Goal: Find specific page/section: Find specific page/section

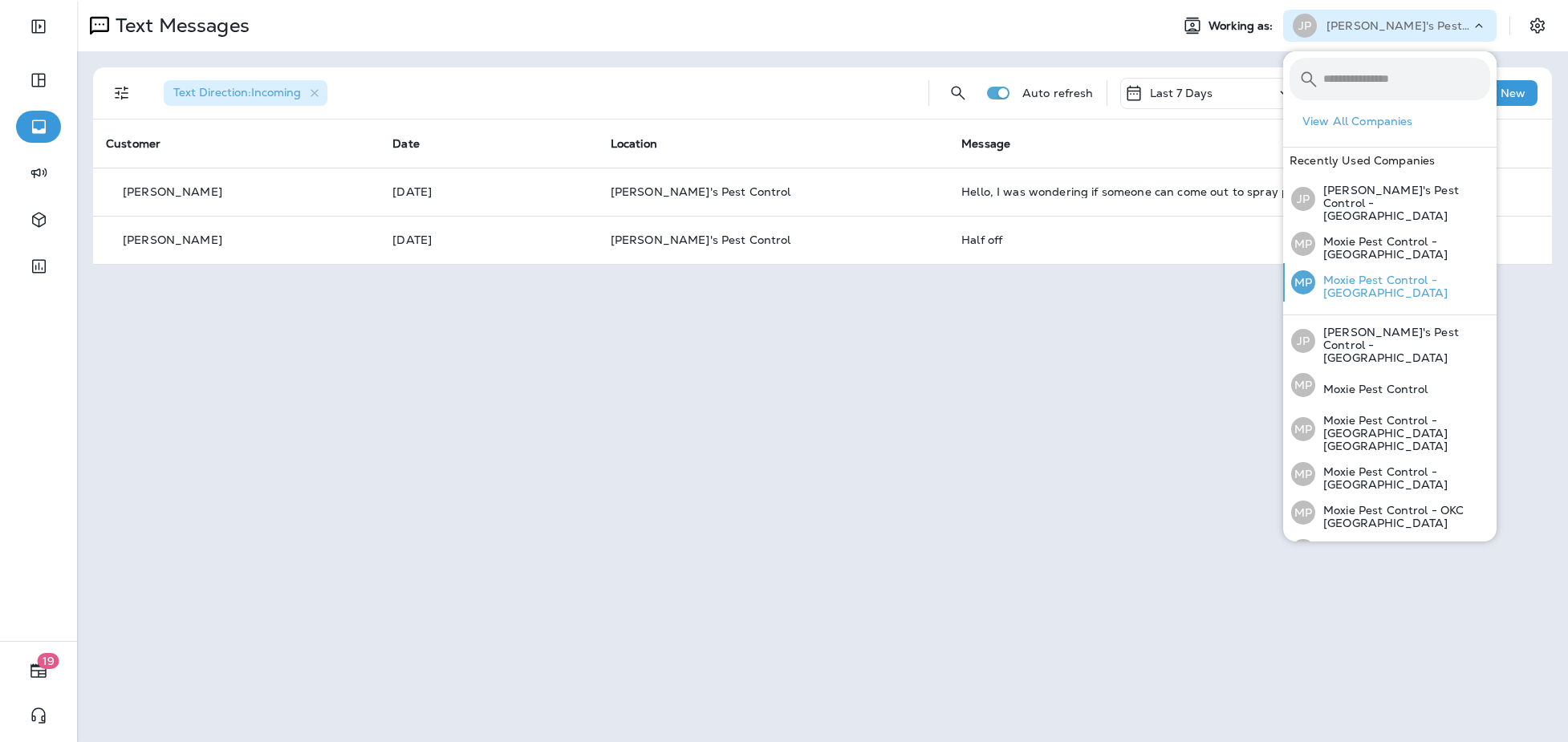
click at [1332, 278] on p "Moxie Pest Control - [GEOGRAPHIC_DATA]" at bounding box center [1402, 286] width 175 height 25
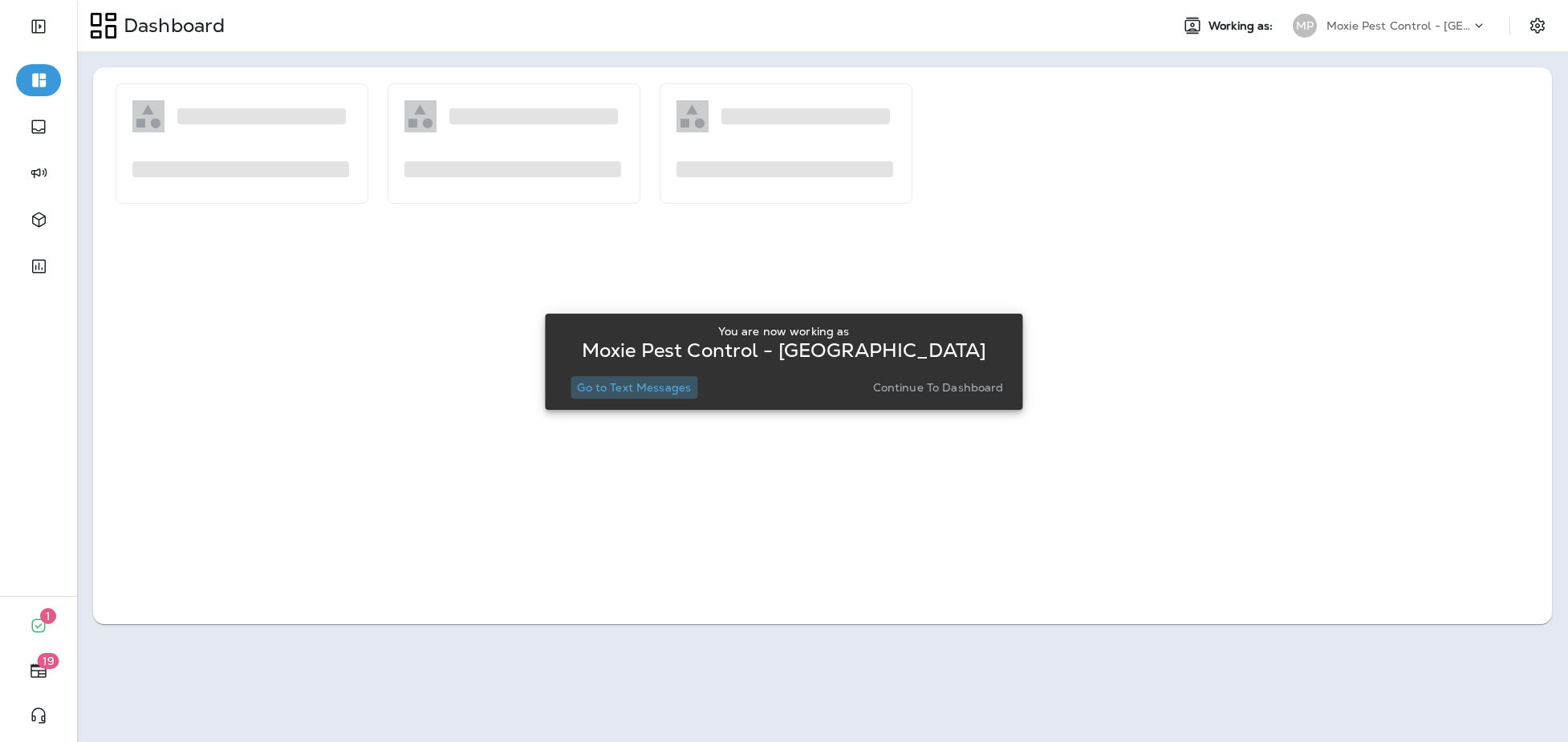
click at [659, 386] on p "Go to Text Messages" at bounding box center [634, 387] width 114 height 13
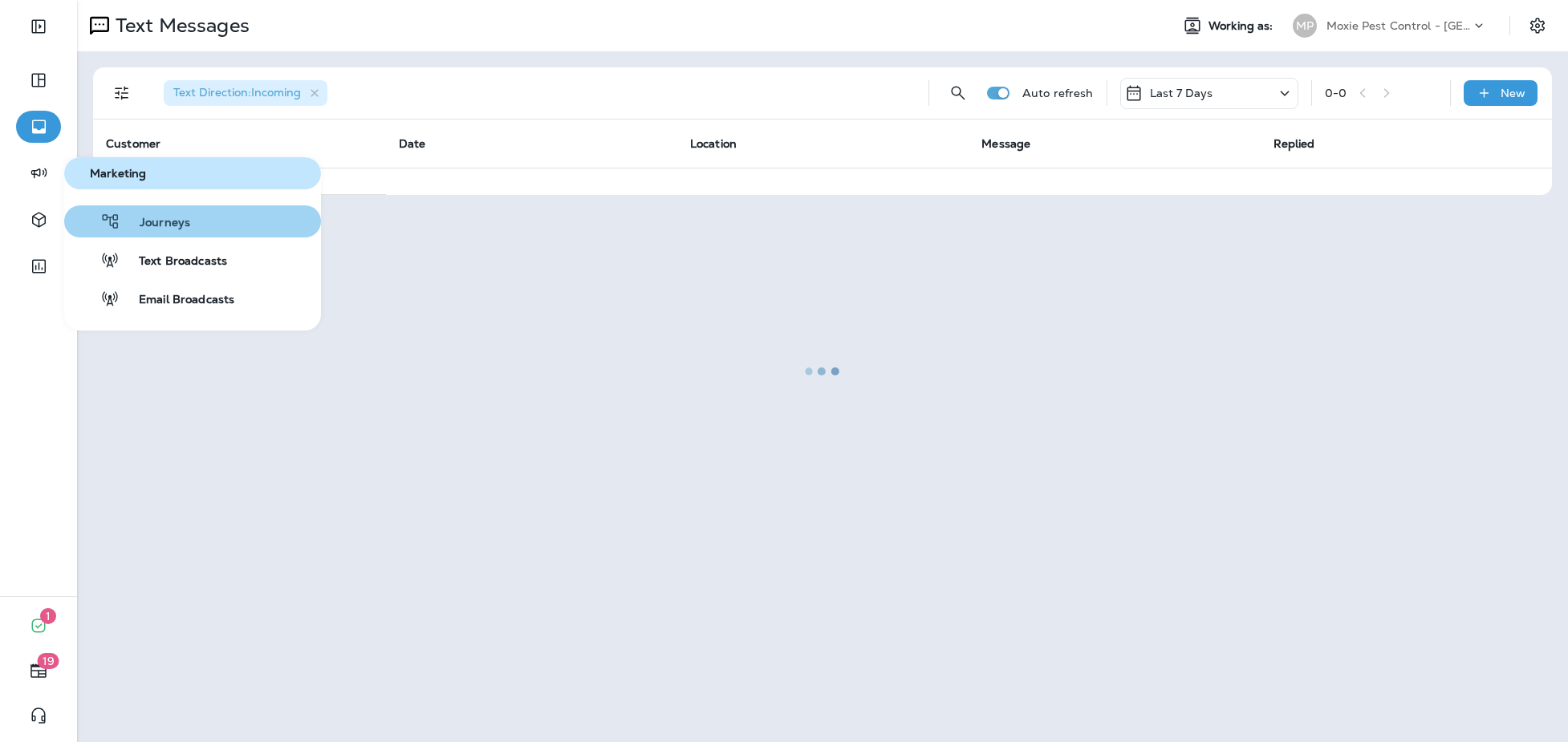
click at [165, 226] on span "Journeys" at bounding box center [155, 223] width 69 height 16
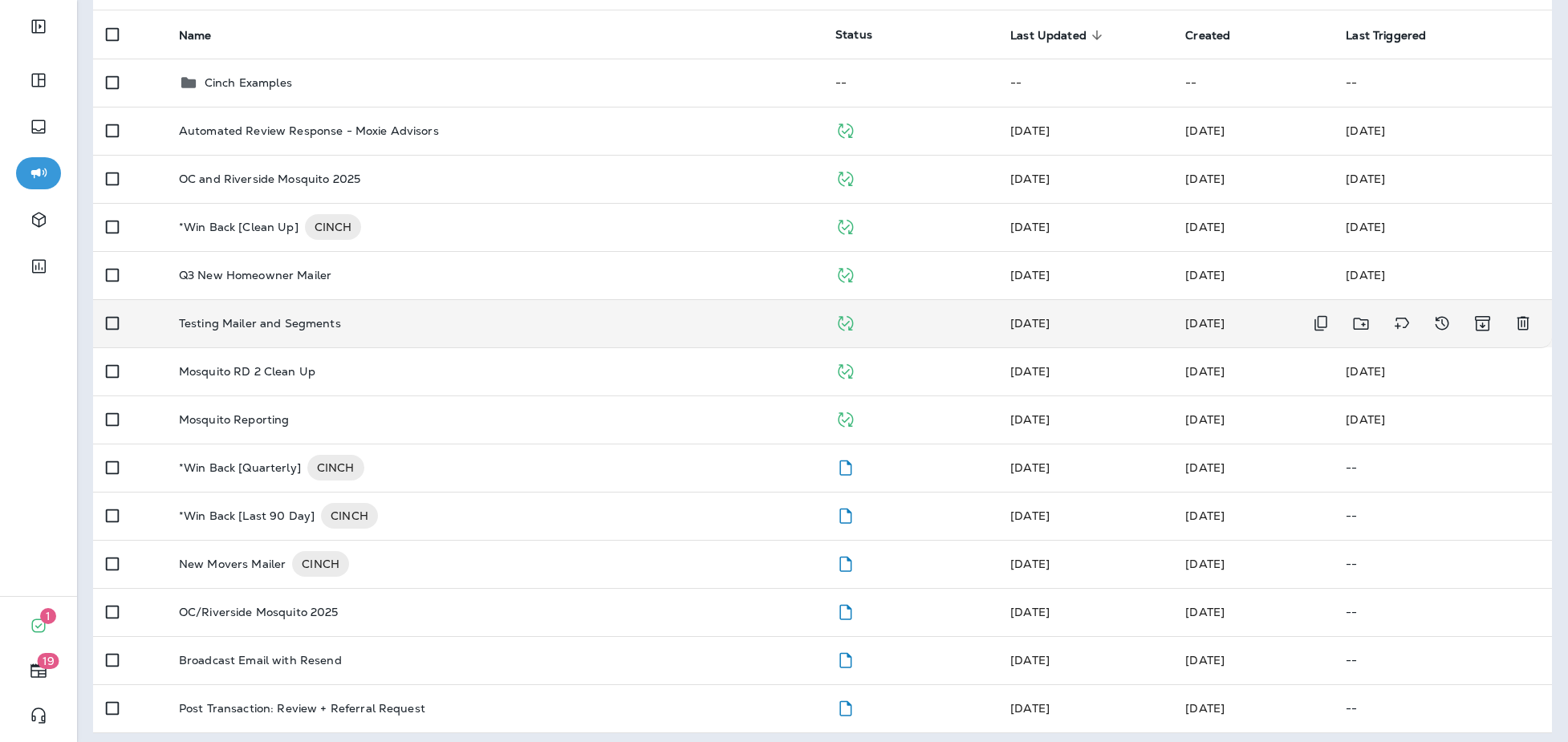
scroll to position [157, 0]
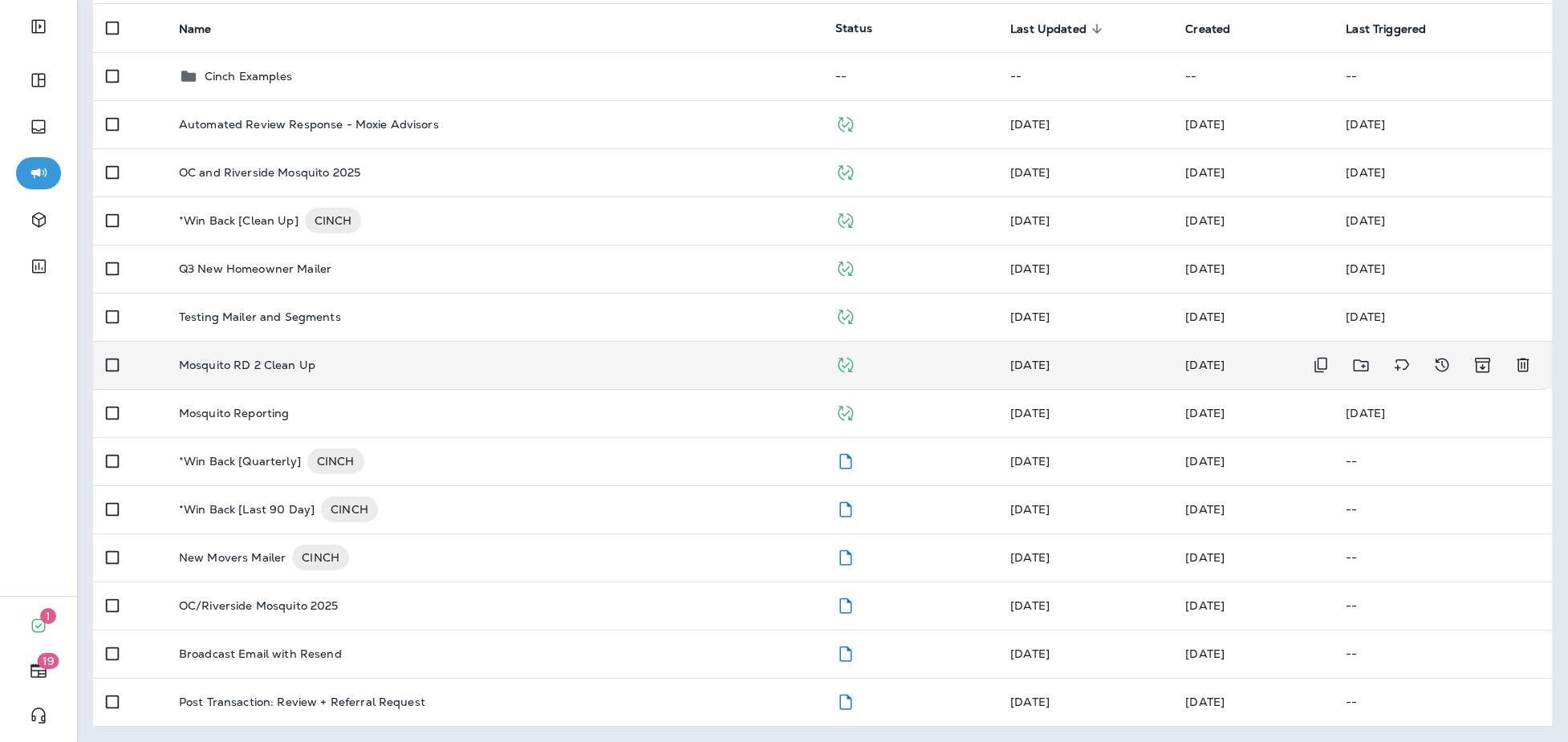
click at [372, 359] on div "Mosquito RD 2 Clean Up" at bounding box center [494, 365] width 630 height 13
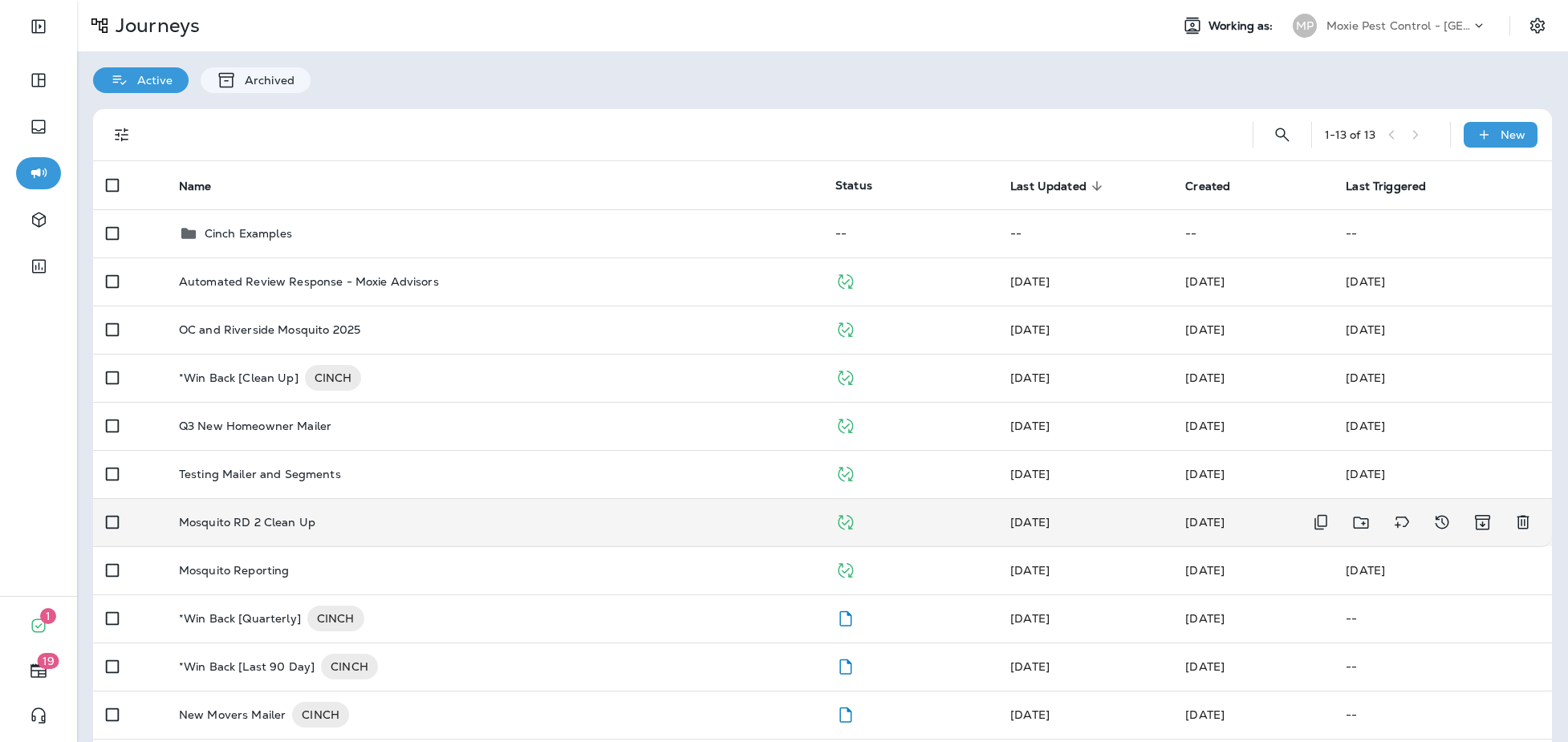
click at [246, 522] on p "Mosquito RD 2 Clean Up" at bounding box center [247, 522] width 137 height 13
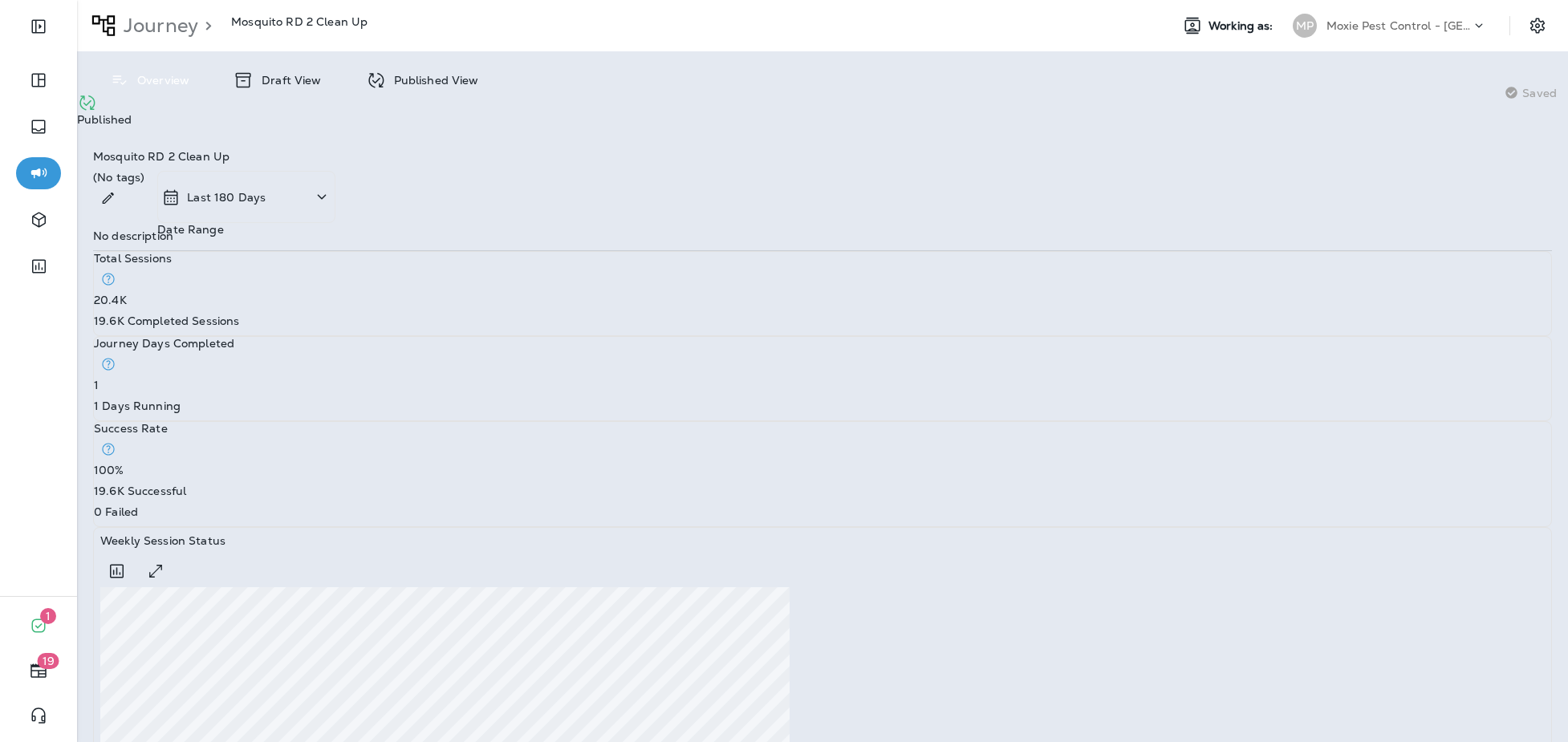
click at [419, 85] on p "Published View" at bounding box center [432, 80] width 93 height 13
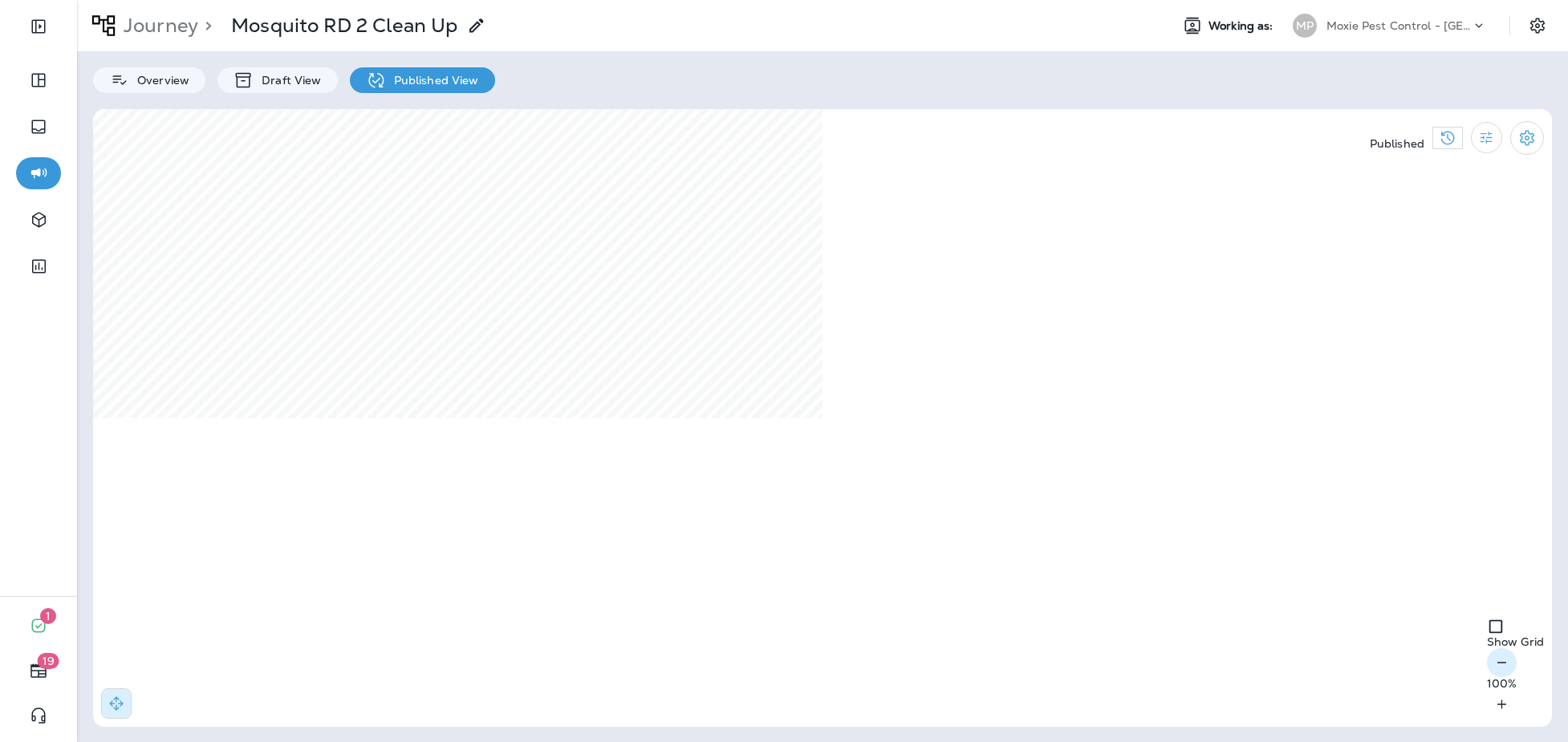
click at [1493, 670] on icon "button" at bounding box center [1501, 663] width 17 height 16
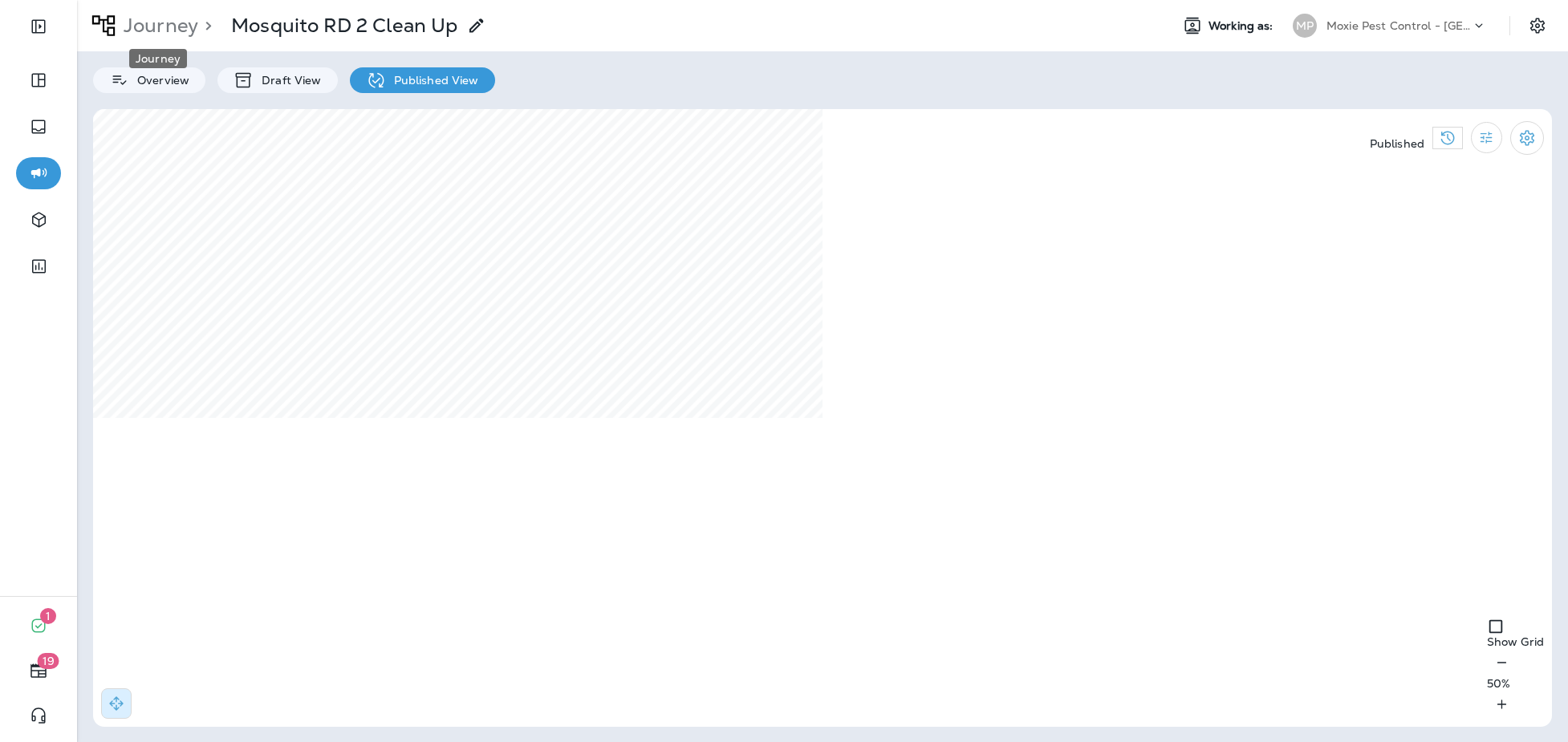
click at [181, 34] on p "Journey" at bounding box center [157, 25] width 81 height 24
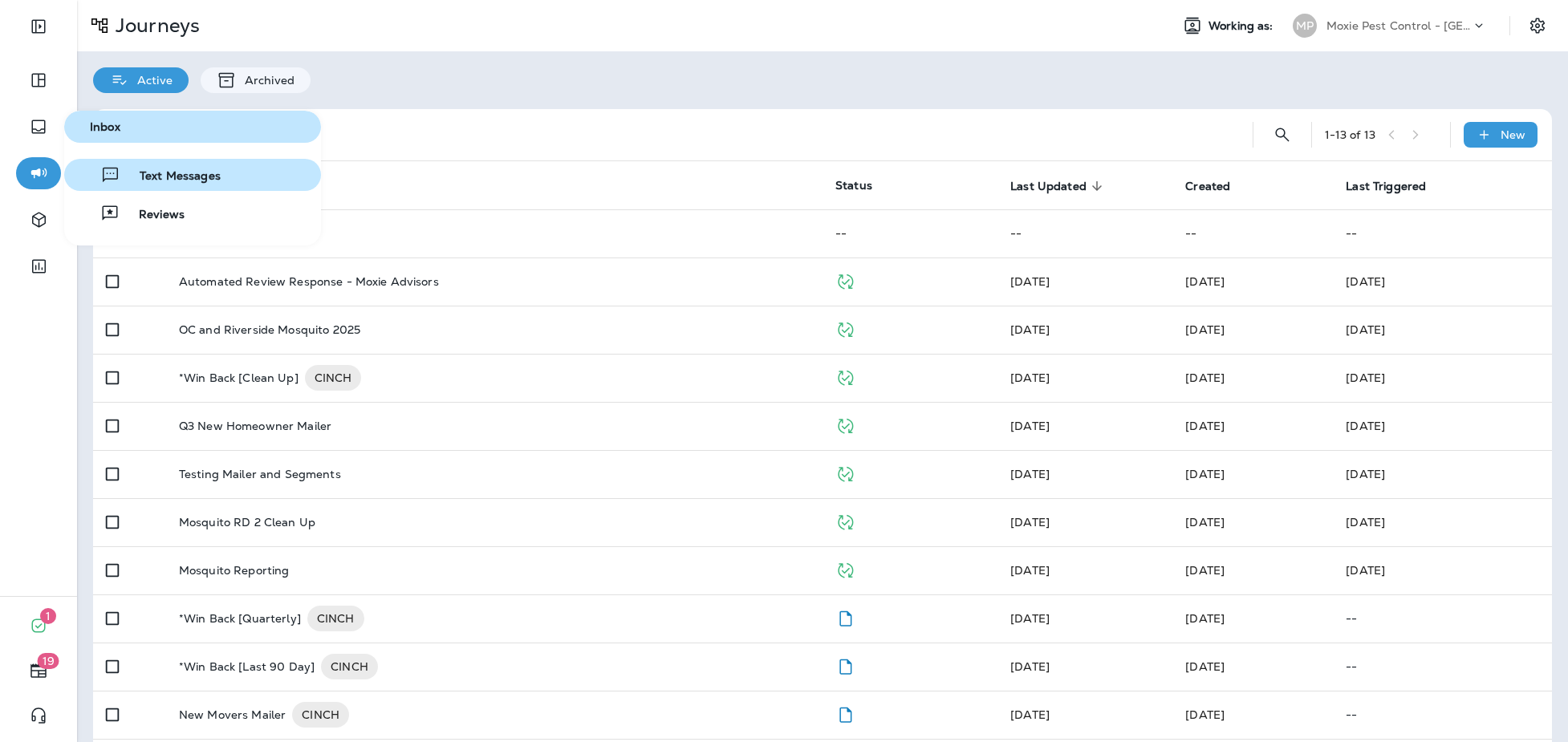
click at [128, 178] on span "Text Messages" at bounding box center [170, 177] width 101 height 16
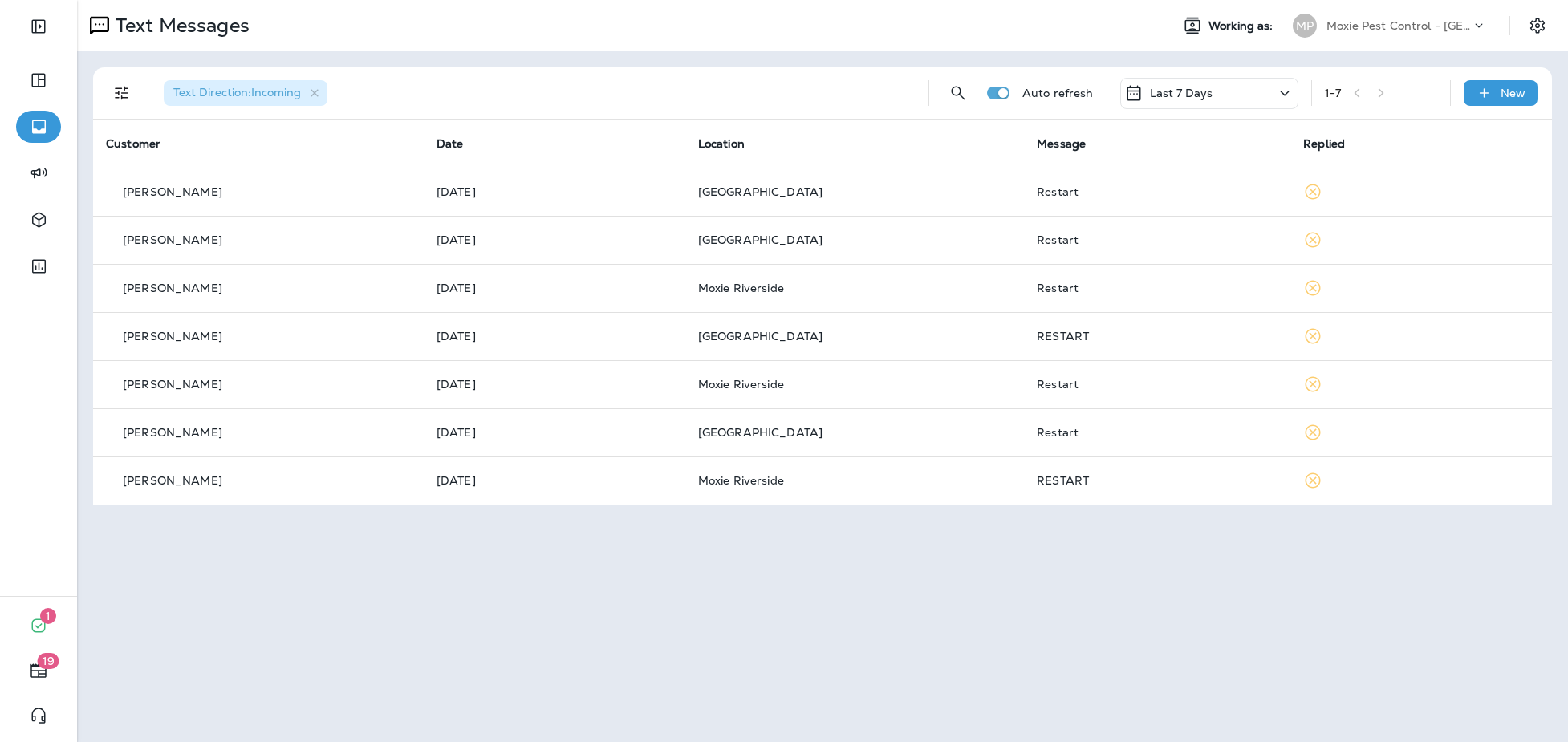
click at [1204, 98] on p "Last 7 Days" at bounding box center [1181, 93] width 64 height 13
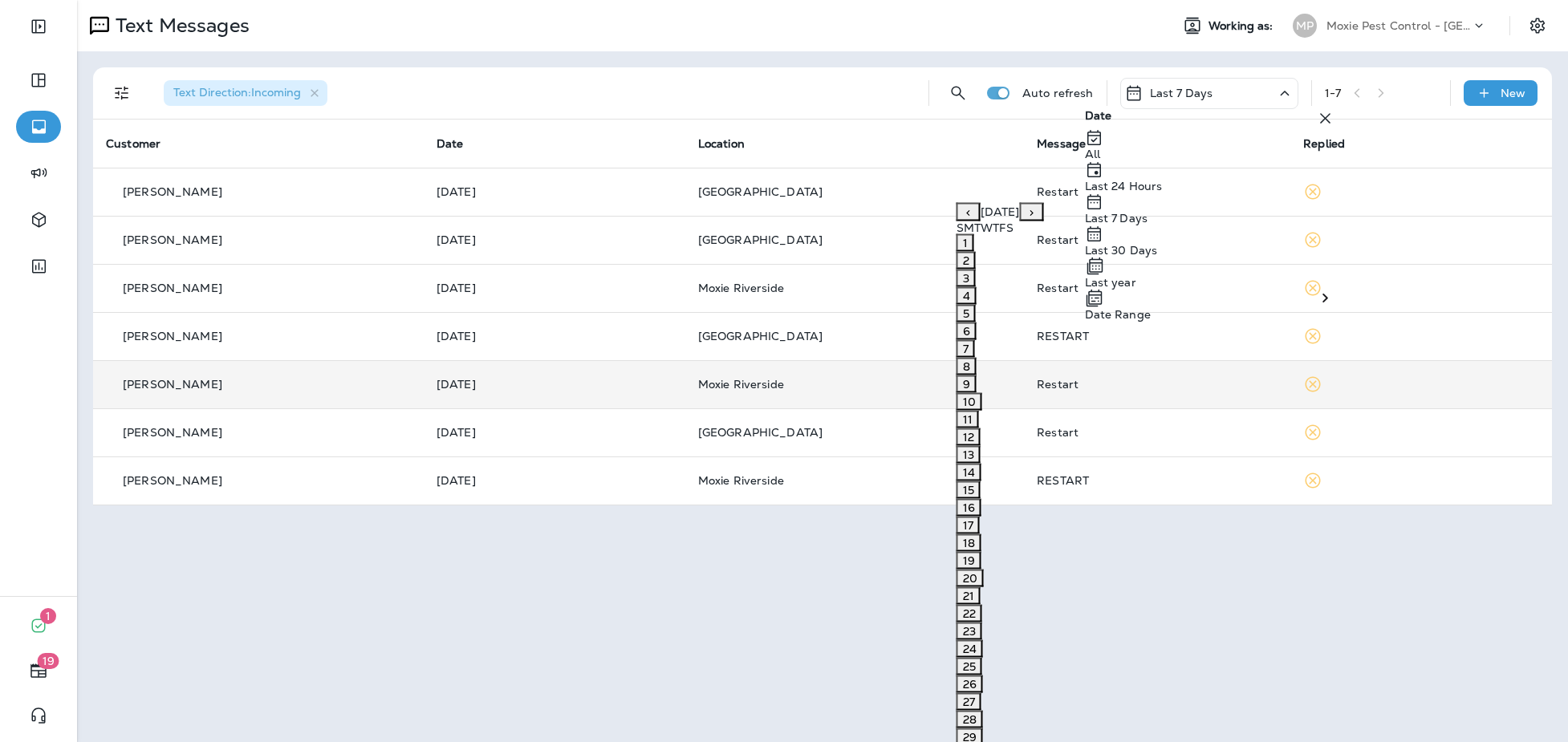
drag, startPoint x: 1154, startPoint y: 376, endPoint x: 1156, endPoint y: 391, distance: 15.1
click at [1154, 0] on body "1 19 Text Messages Working as: MP Moxie Pest Control - OC Riverside Text Direct…" at bounding box center [784, 0] width 1568 height 0
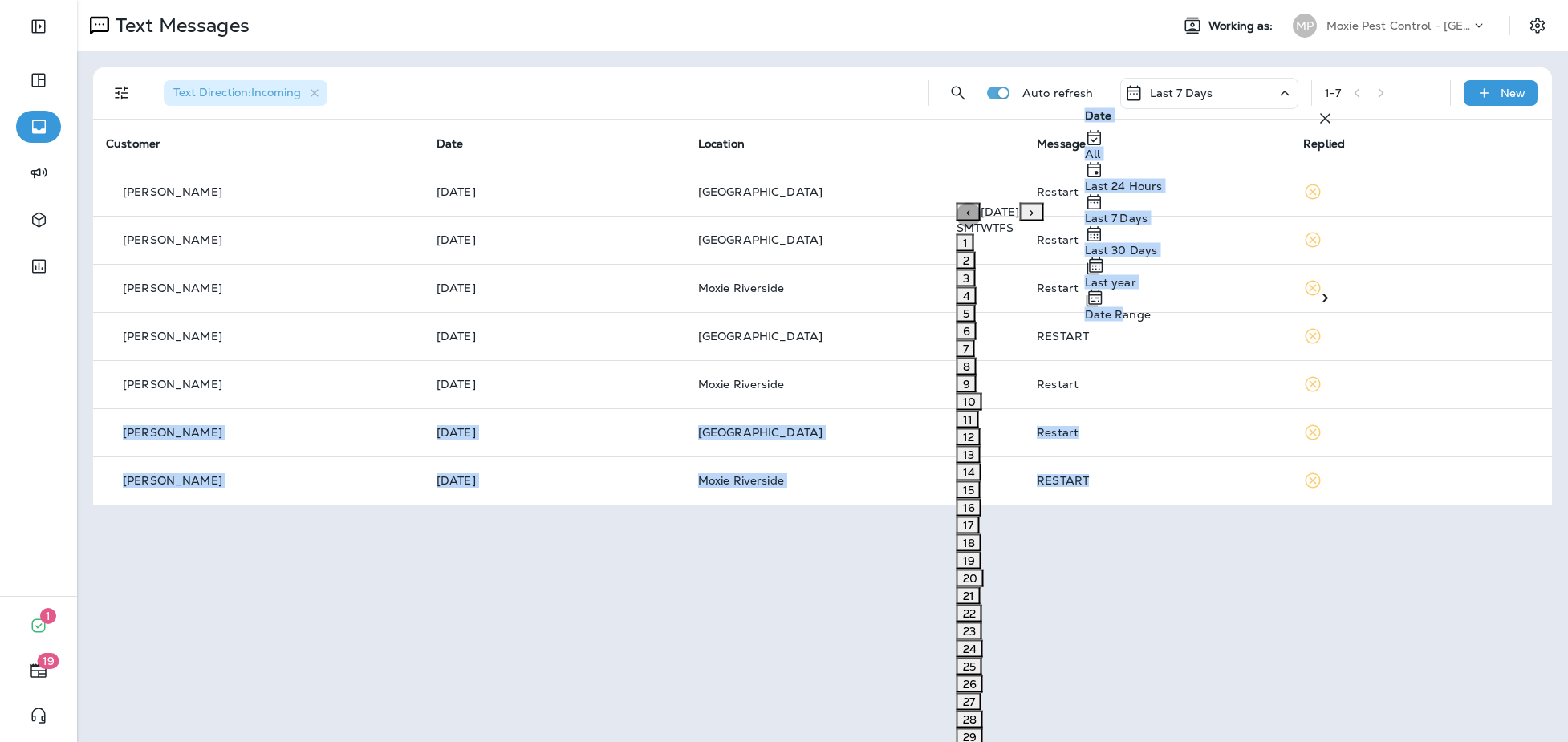
click at [963, 218] on icon "Previous month" at bounding box center [969, 212] width 11 height 11
click at [956, 251] on button "1" at bounding box center [965, 243] width 18 height 18
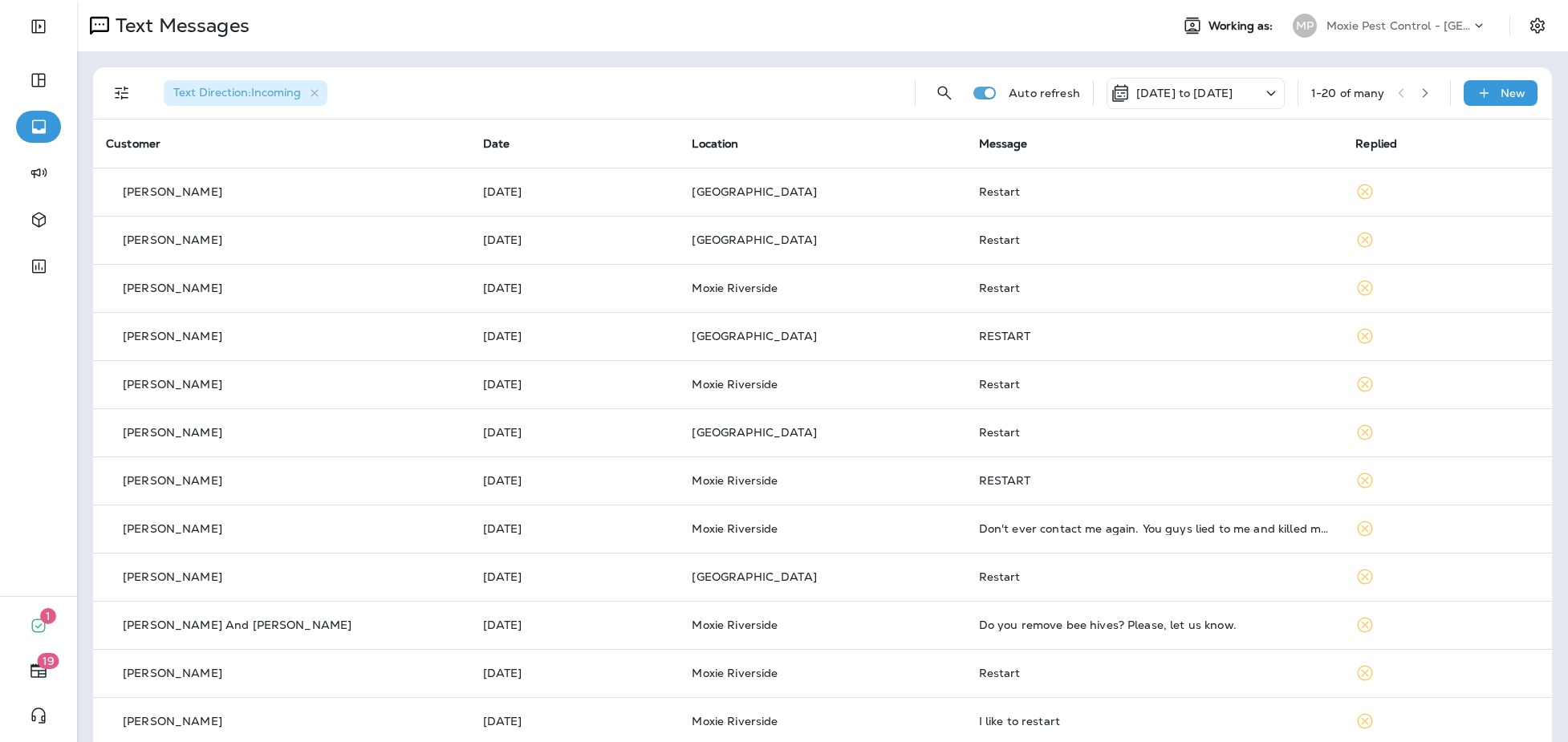
click at [796, 56] on div "Text Direction : Incoming Auto refresh [DATE] to [DATE] 1 - 20 of many New Cust…" at bounding box center [822, 599] width 1490 height 1096
click at [1428, 93] on icon "button" at bounding box center [1425, 93] width 11 height 11
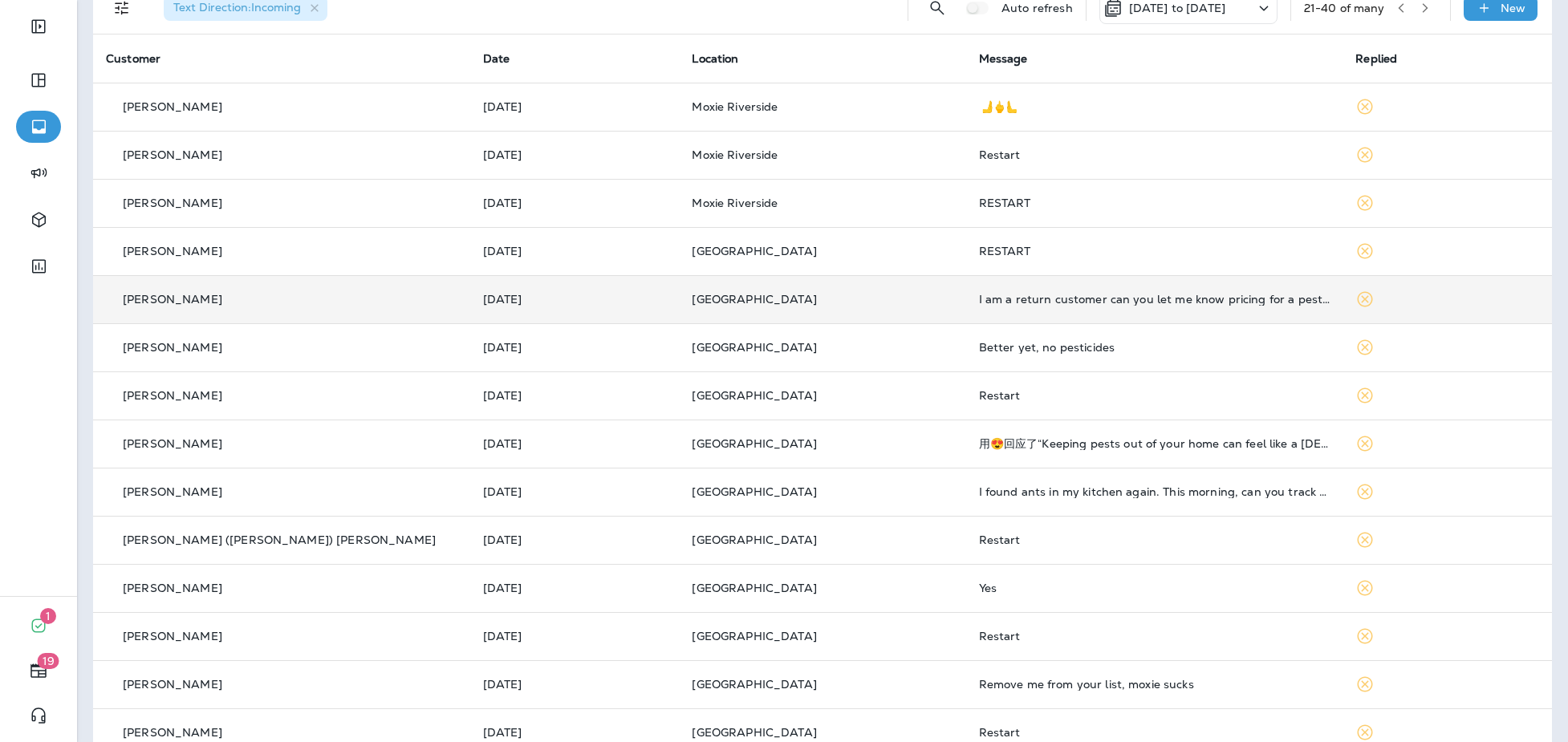
scroll to position [405, 0]
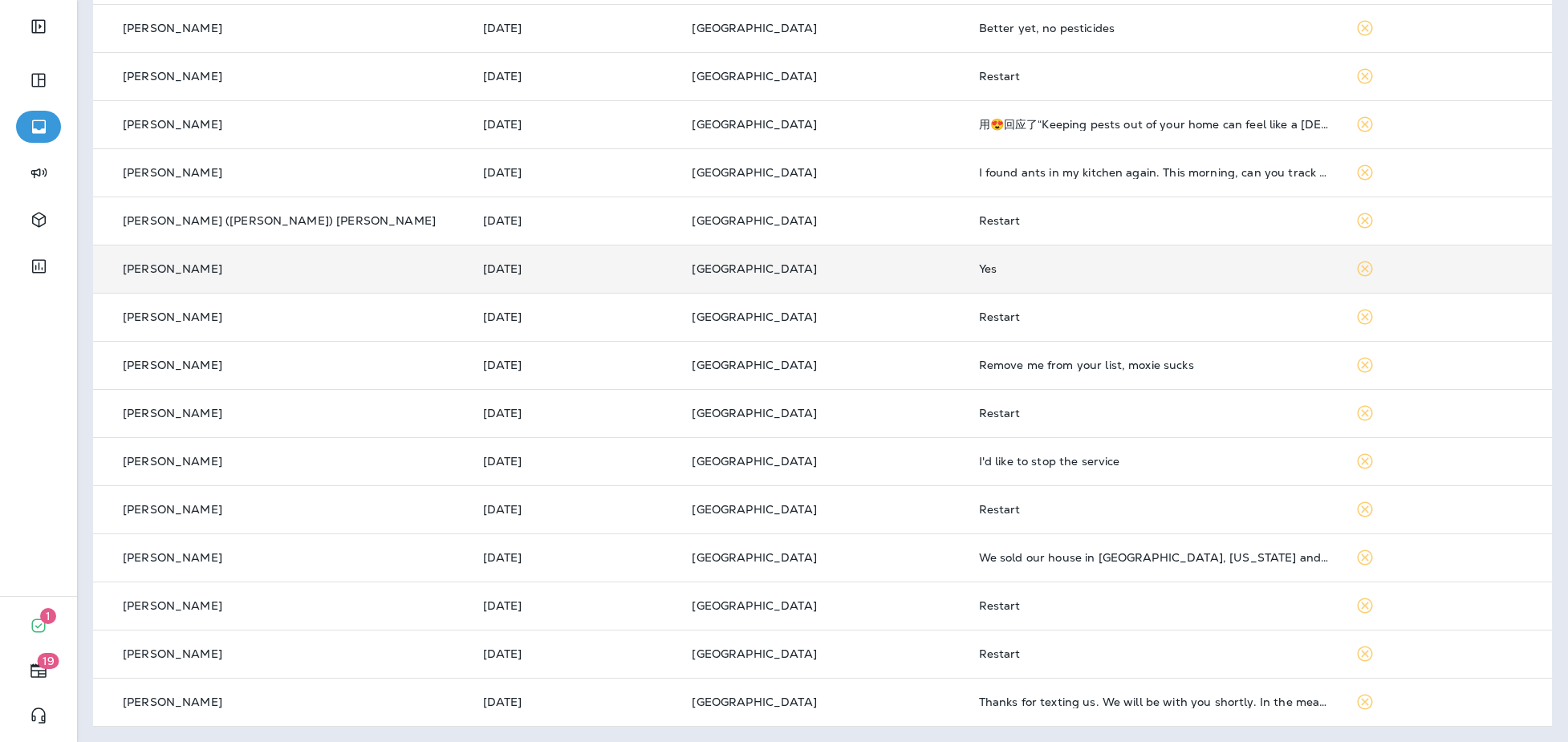
click at [1068, 268] on div "Yes" at bounding box center [1154, 269] width 352 height 13
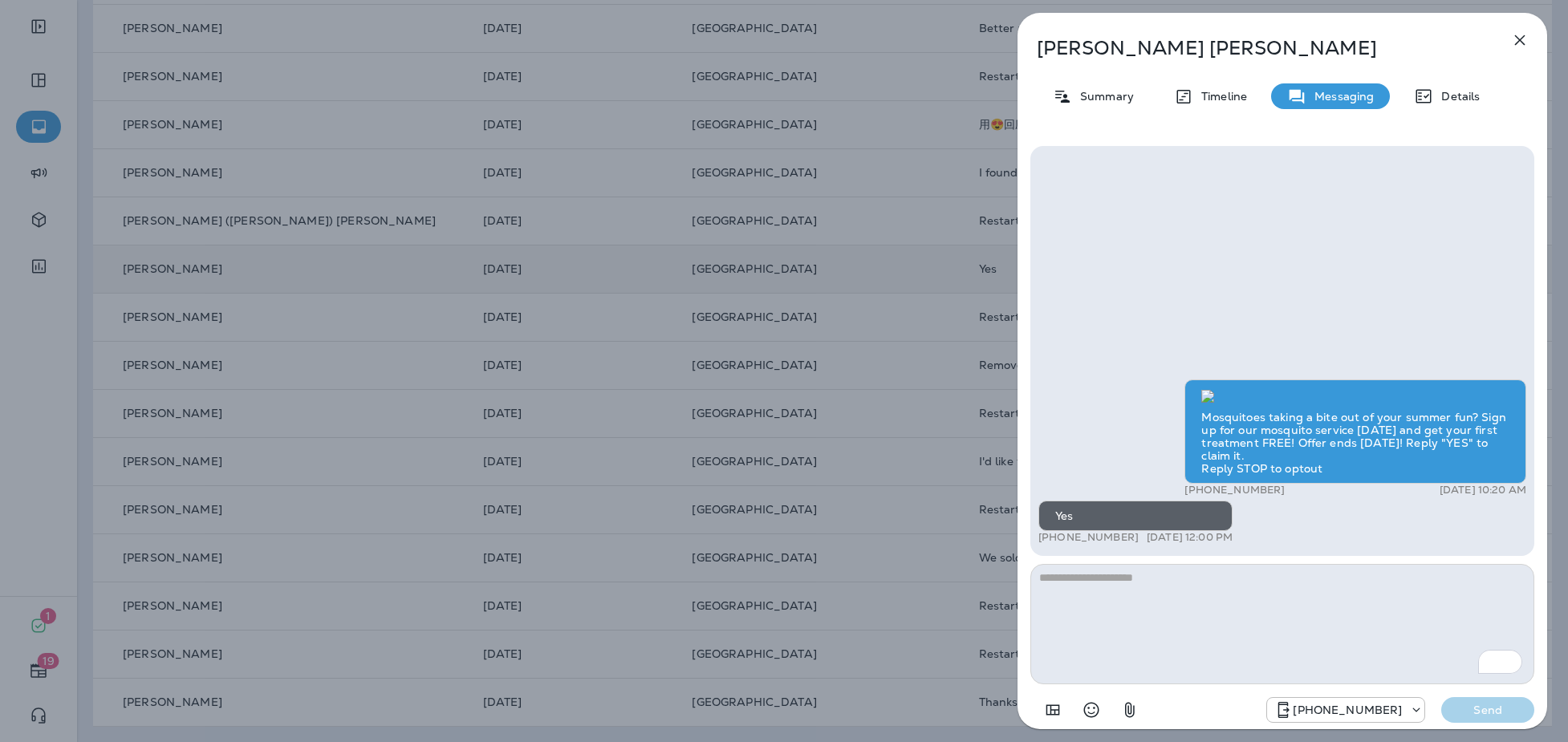
click at [1525, 42] on icon "button" at bounding box center [1520, 40] width 20 height 20
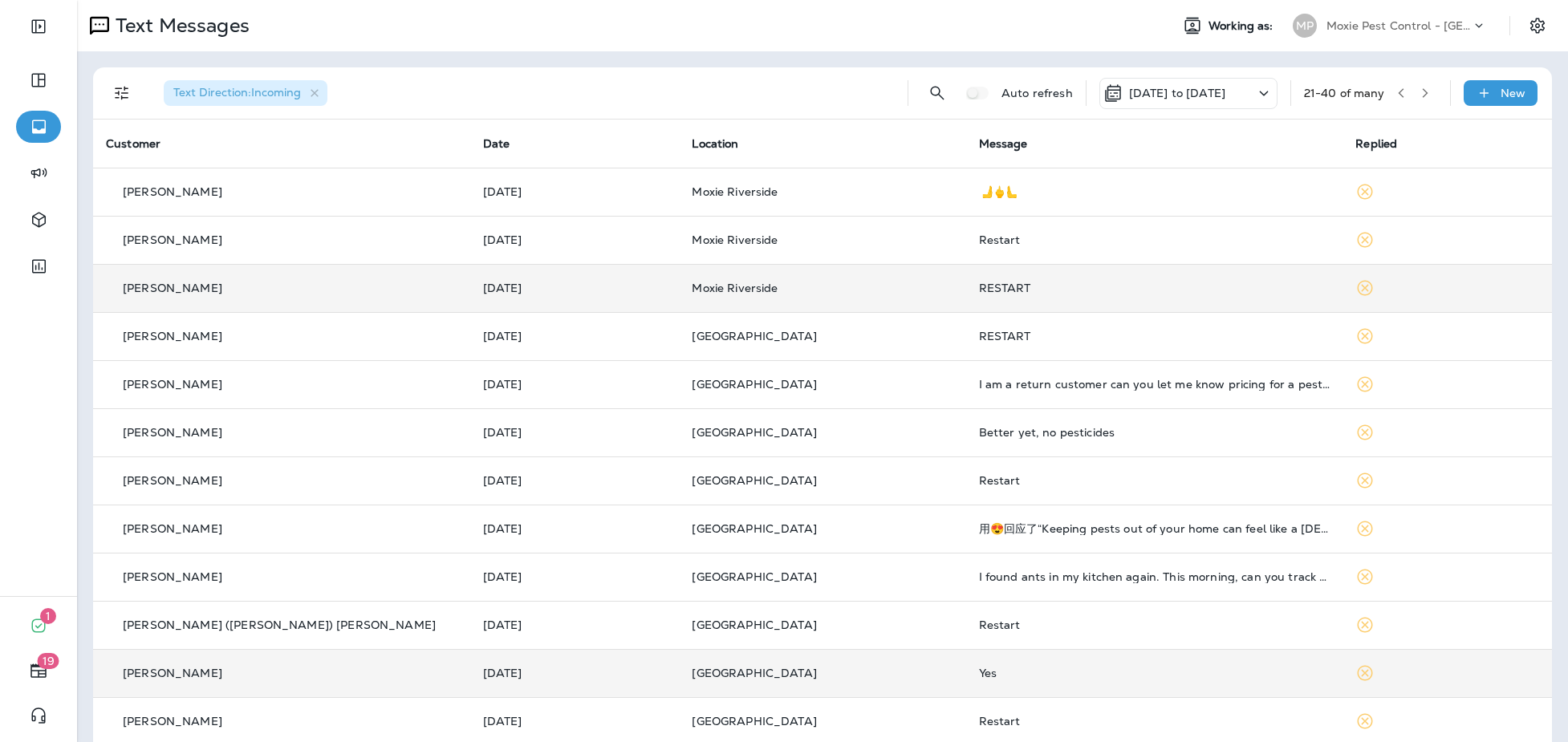
scroll to position [405, 0]
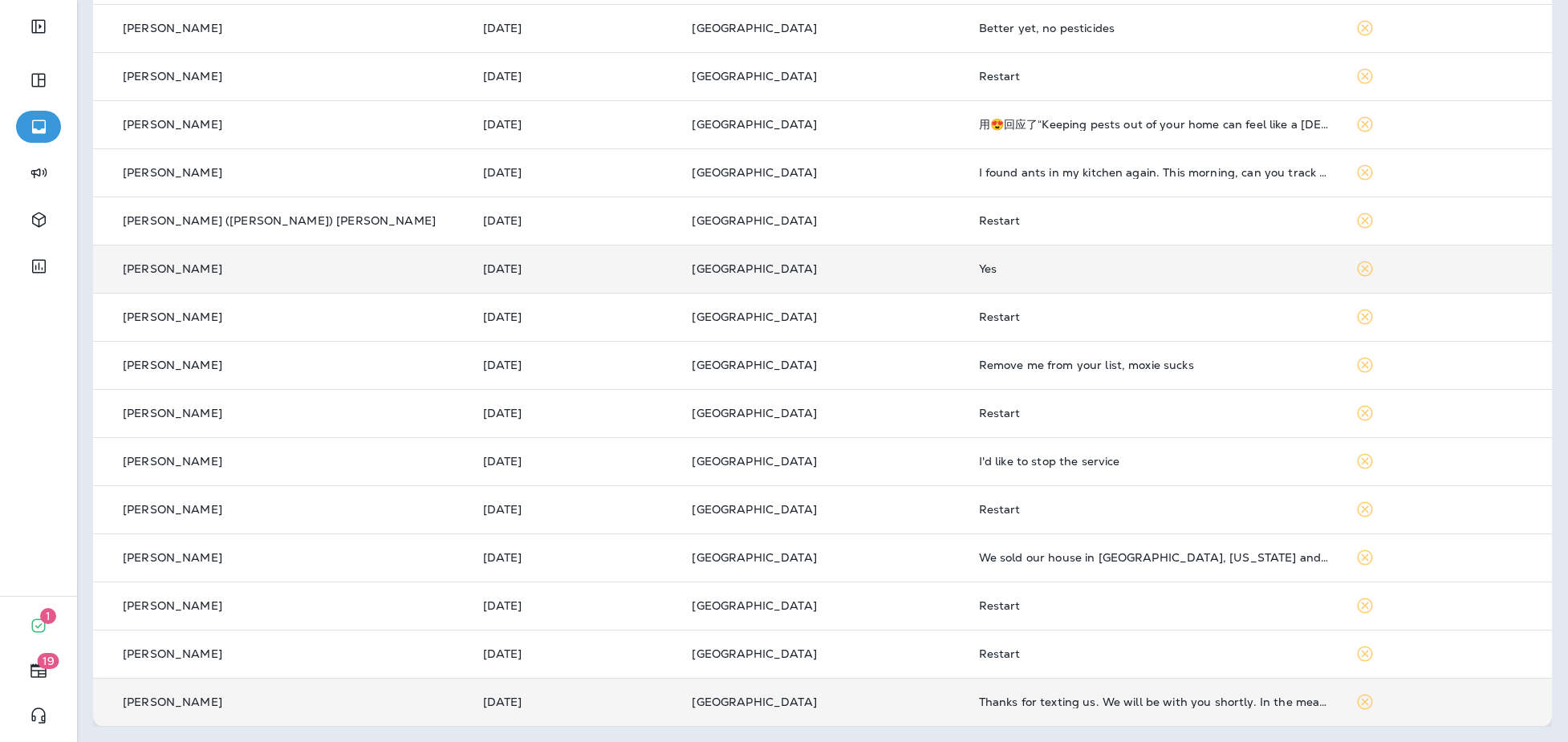
click at [1068, 706] on div "Thanks for texting us. We will be with you shortly. In the meantime, you can us…" at bounding box center [1154, 702] width 352 height 13
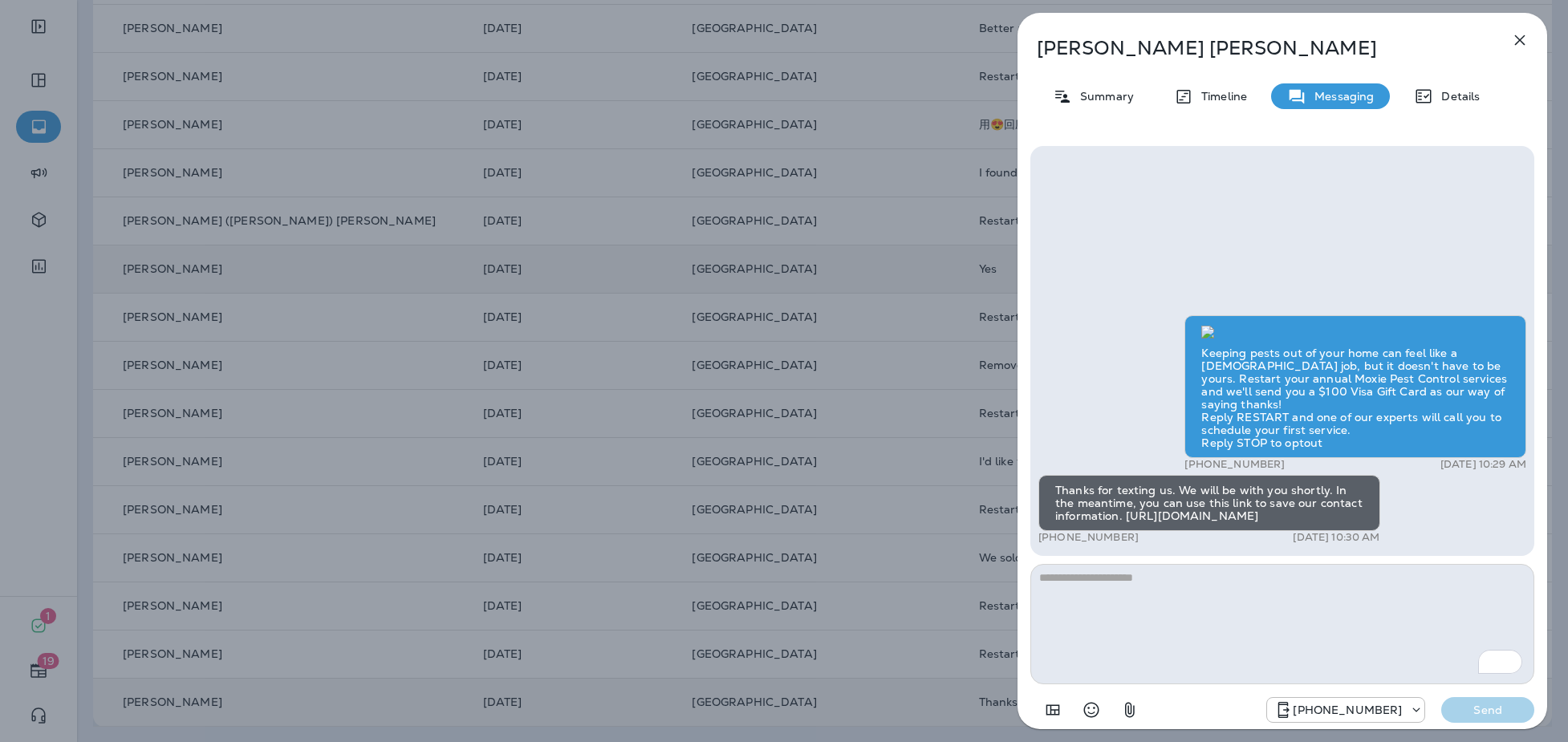
click at [1527, 46] on icon "button" at bounding box center [1520, 40] width 20 height 20
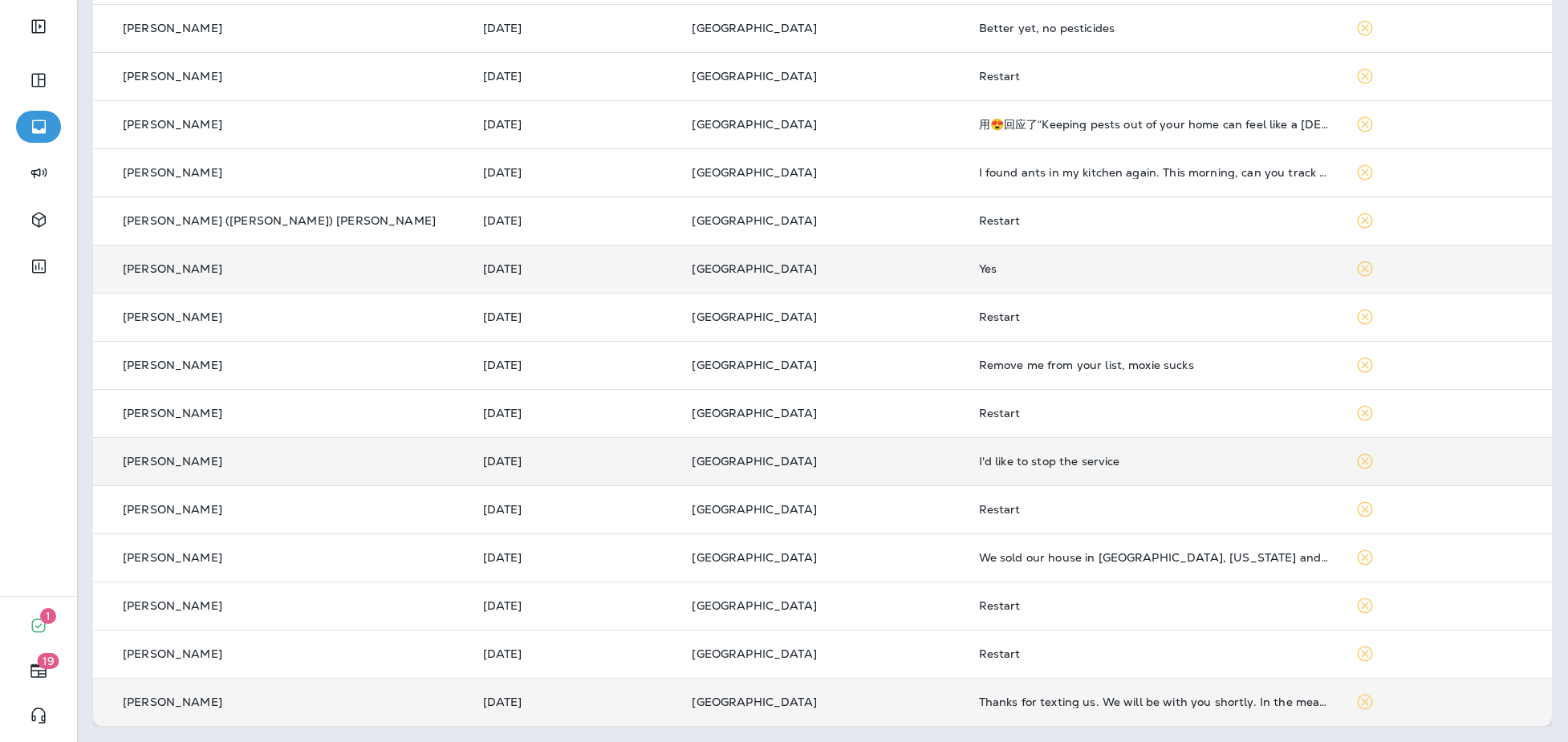
click at [1049, 459] on div "I'd like to stop the service" at bounding box center [1154, 461] width 352 height 13
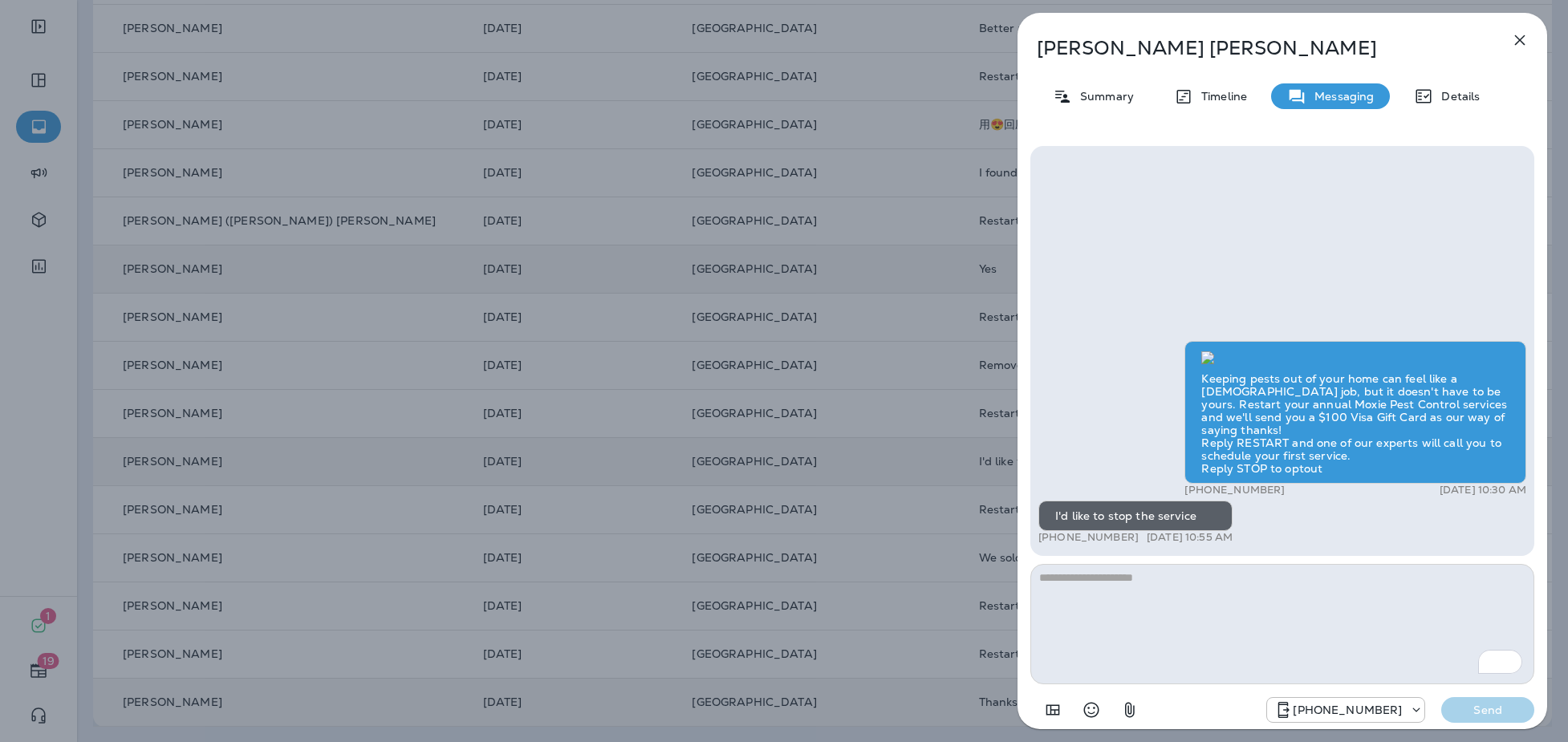
click at [1520, 34] on icon "button" at bounding box center [1520, 40] width 20 height 20
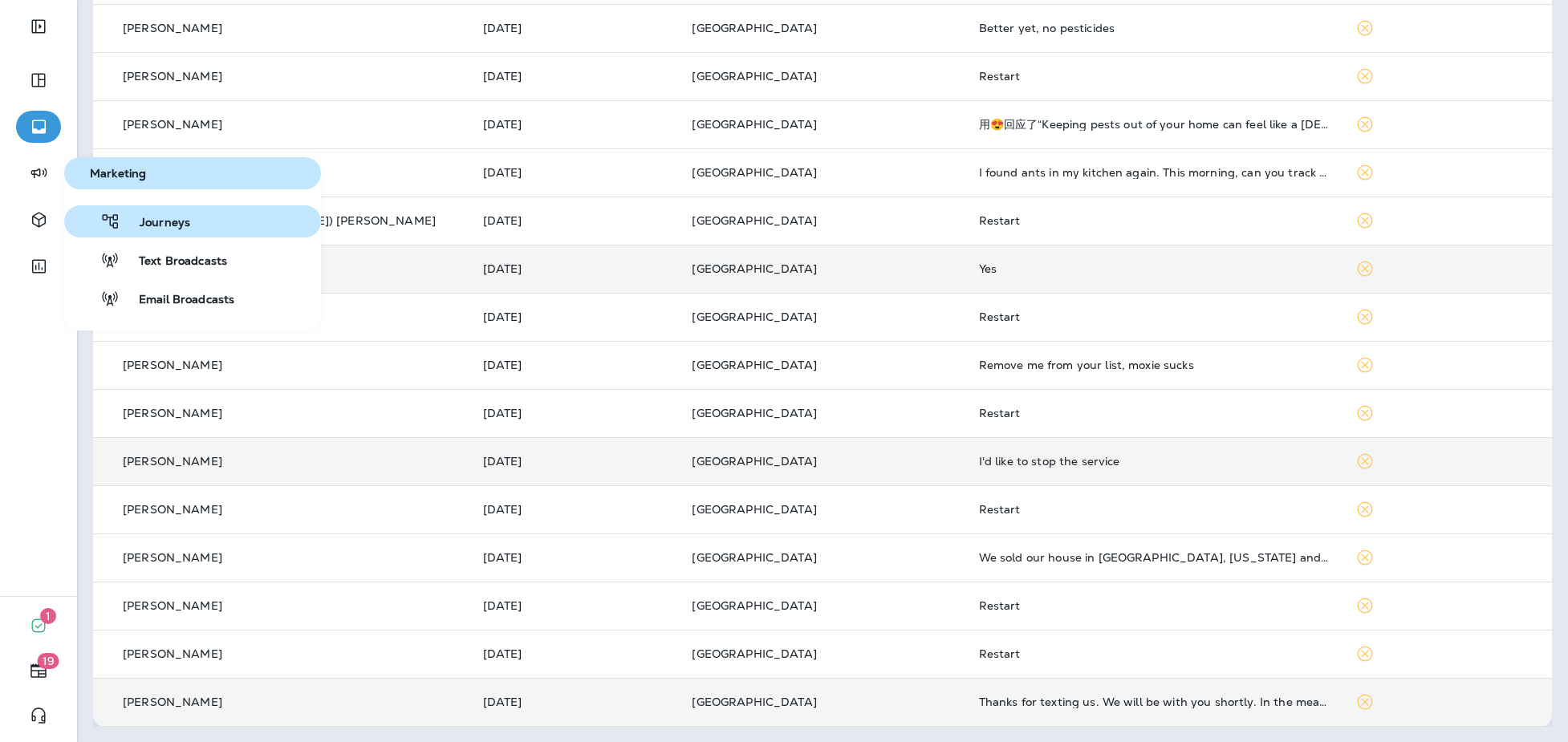
click at [137, 228] on span "Journeys" at bounding box center [155, 223] width 69 height 16
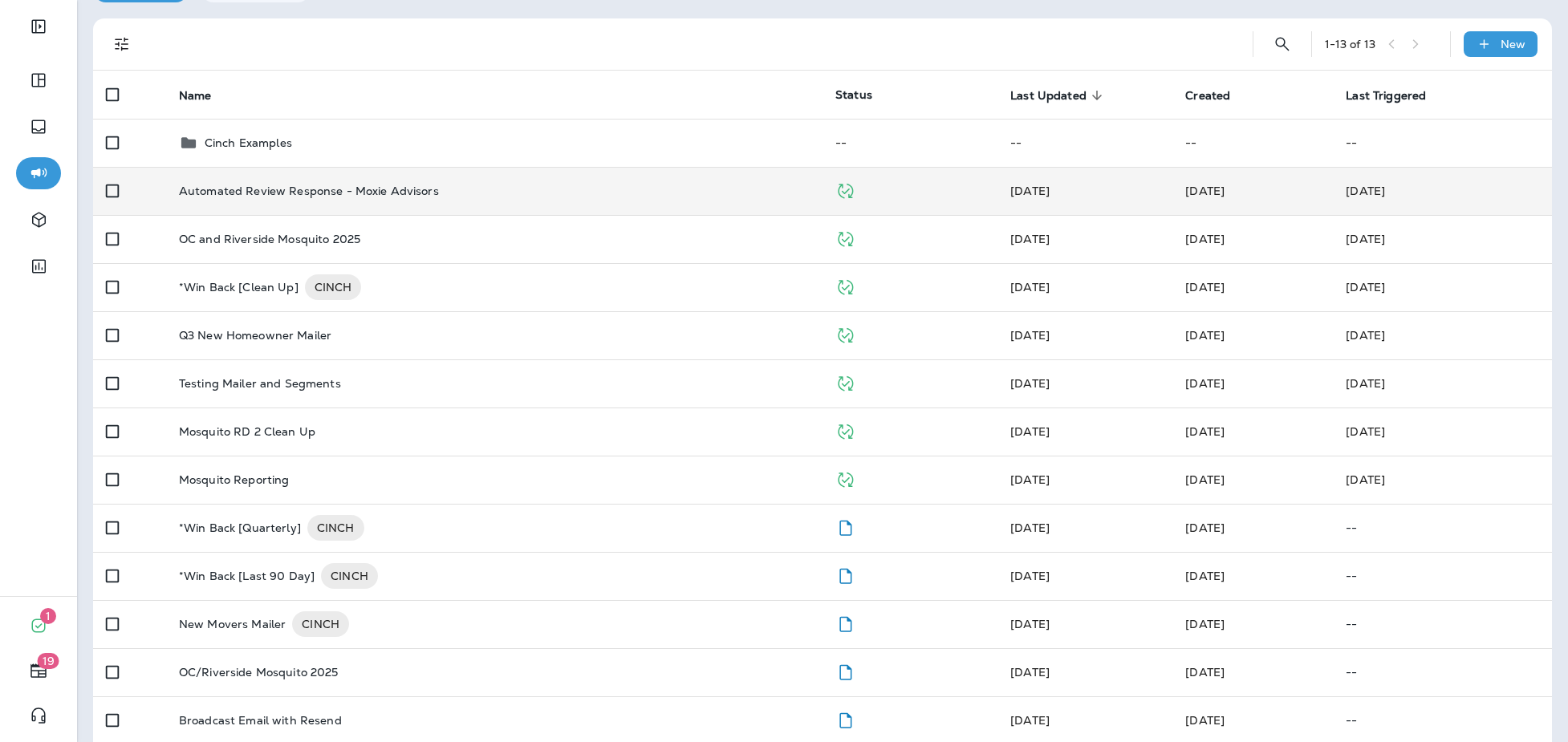
scroll to position [92, 0]
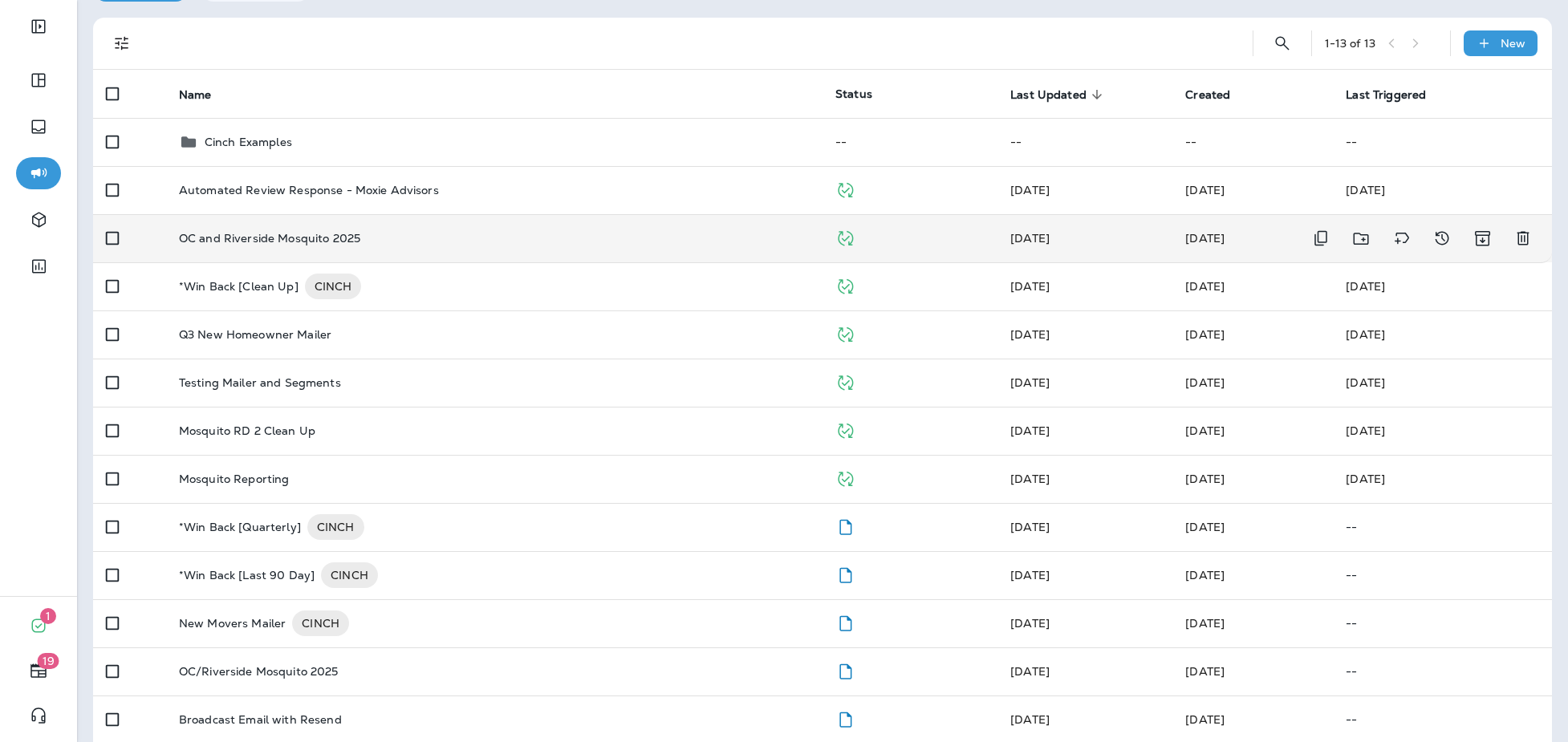
click at [501, 239] on div "OC and Riverside Mosquito 2025" at bounding box center [494, 239] width 630 height 13
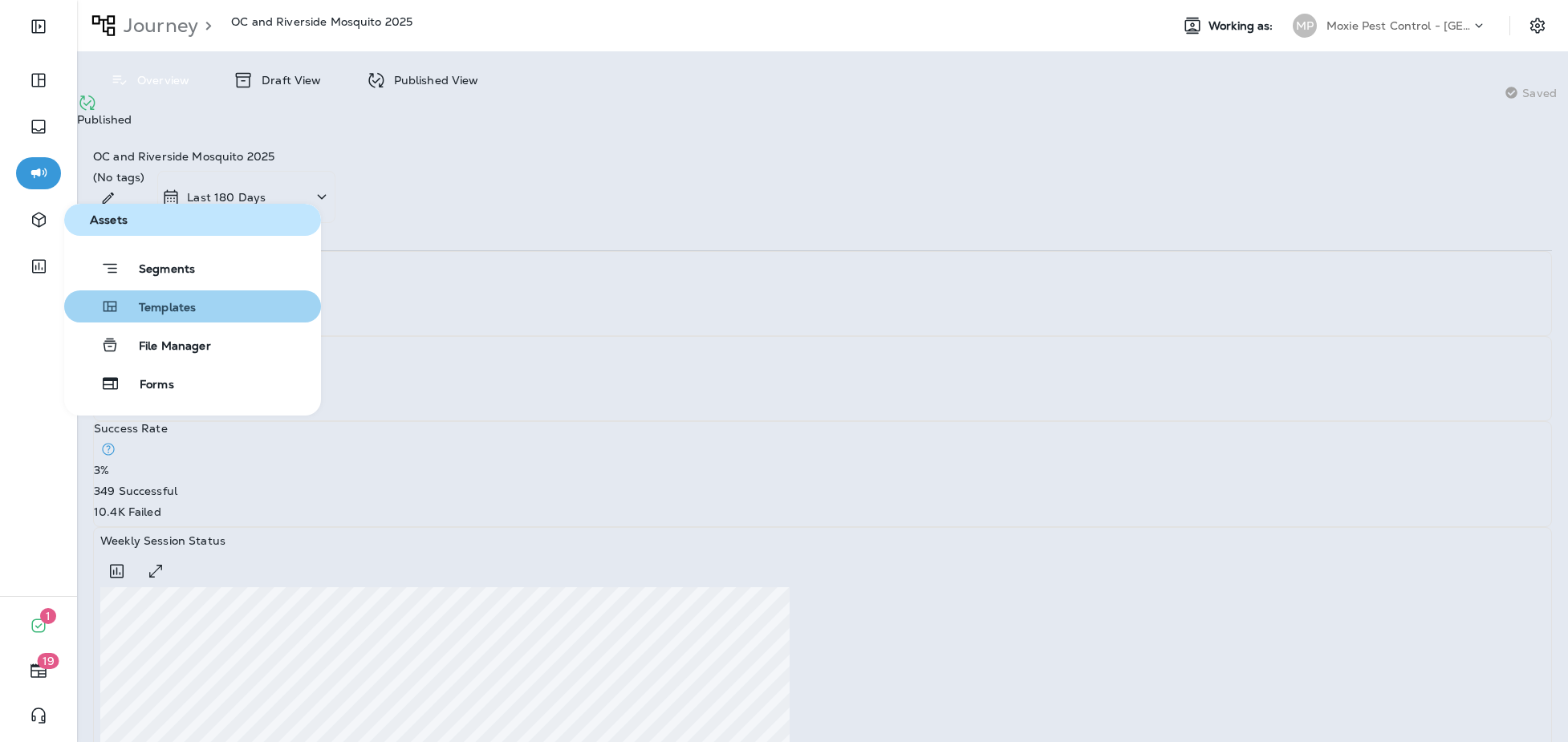
click at [172, 311] on span "Templates" at bounding box center [157, 308] width 76 height 16
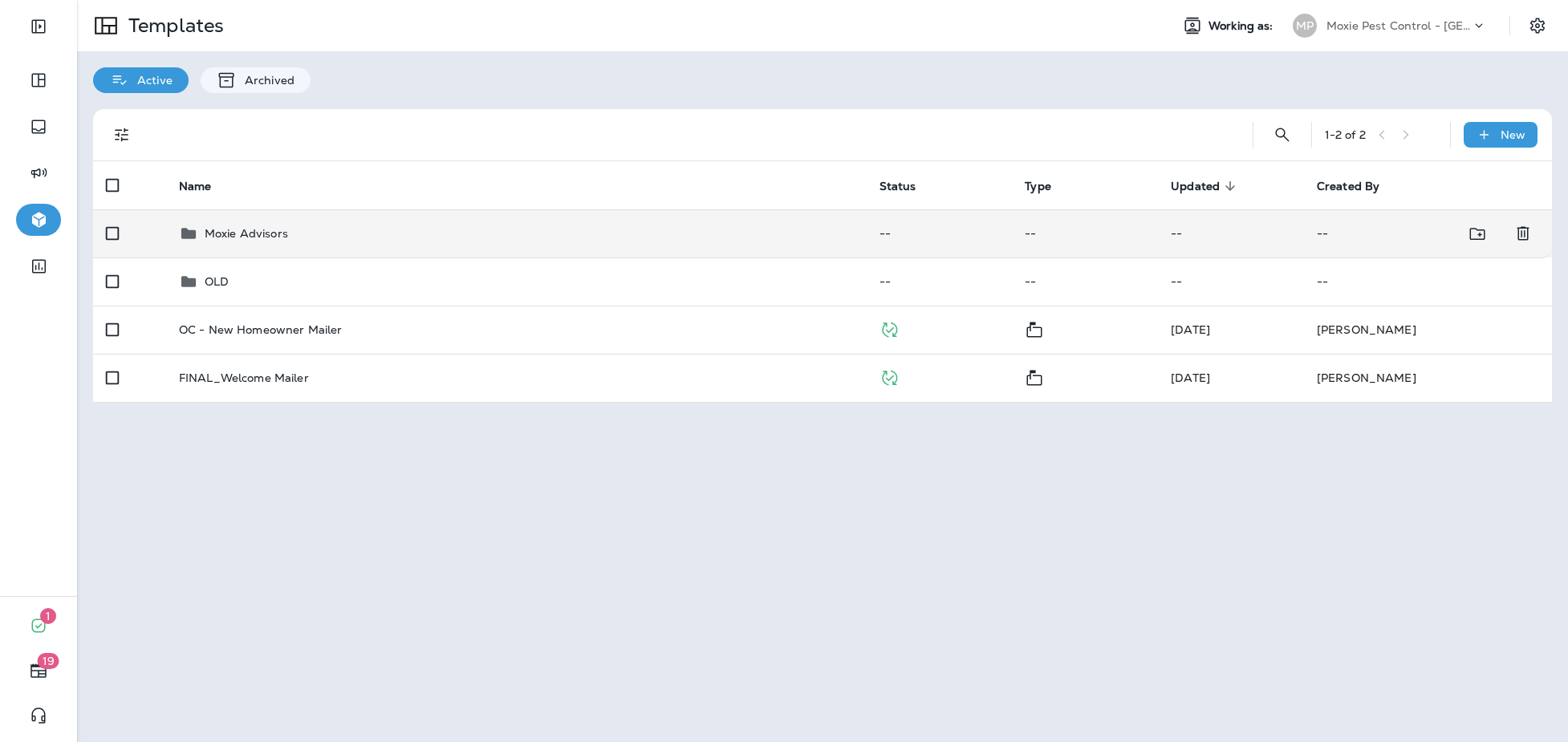
click at [234, 233] on p "Moxie Advisors" at bounding box center [246, 234] width 83 height 13
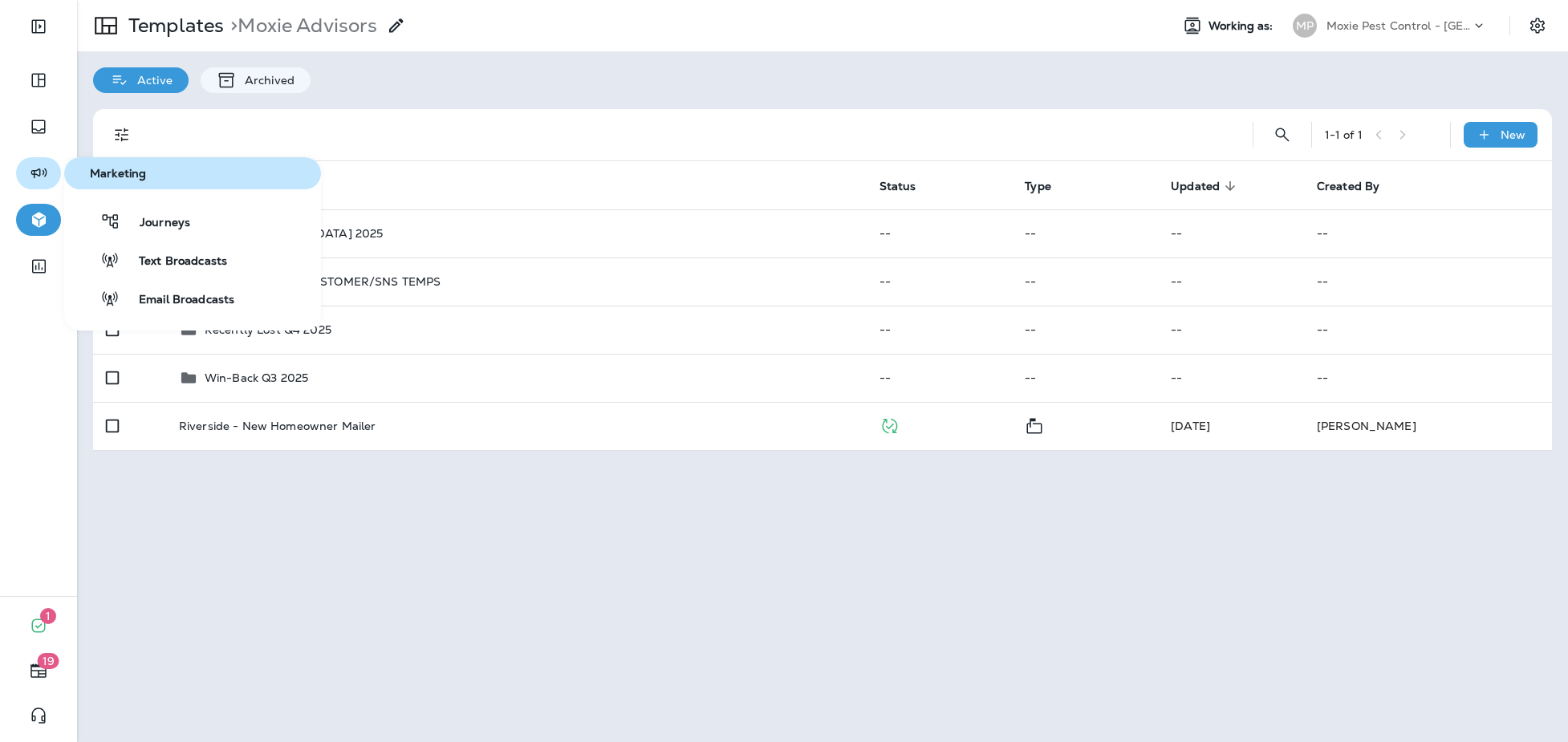
click at [39, 172] on icon "button" at bounding box center [38, 173] width 16 height 11
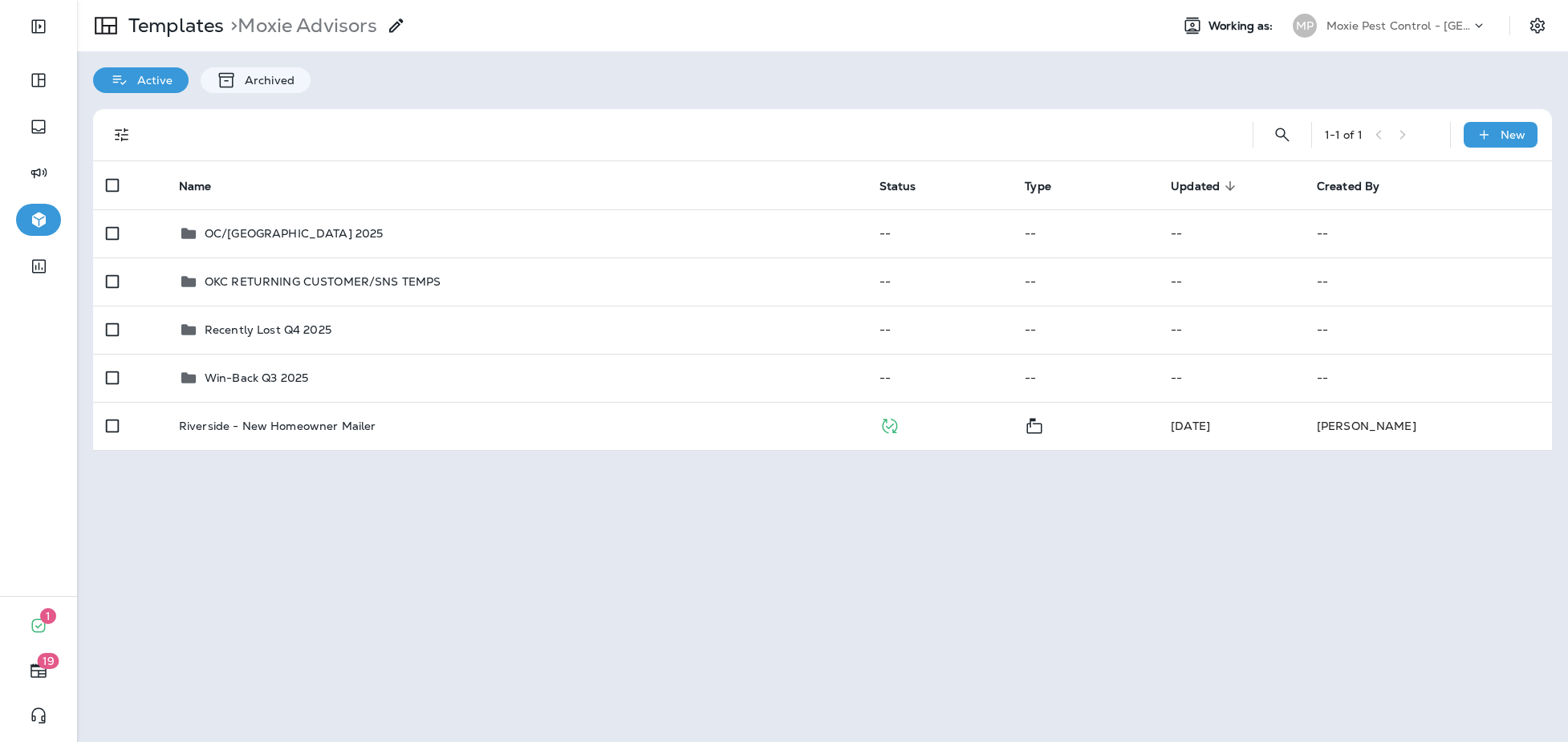
click at [312, 119] on div at bounding box center [688, 134] width 1076 height 51
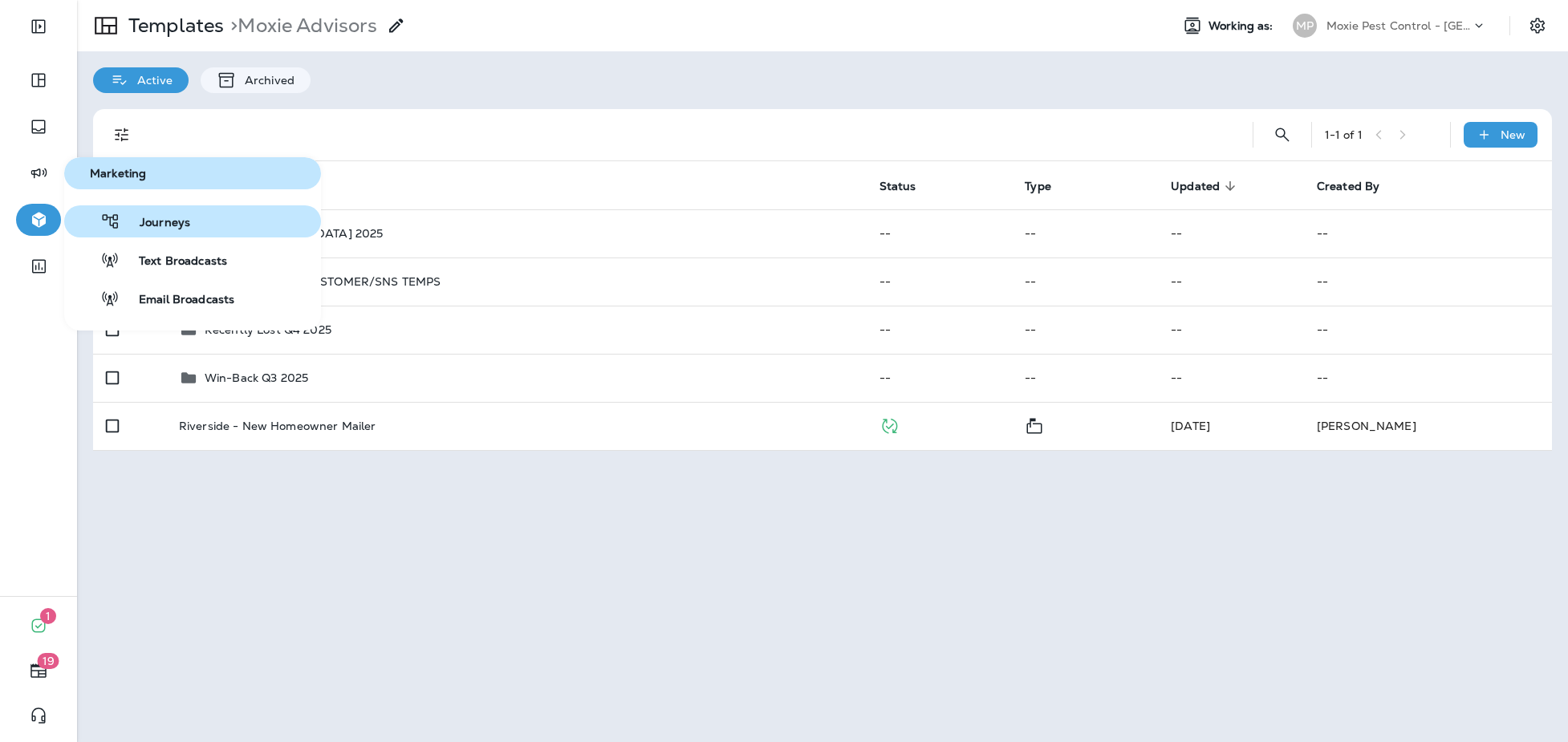
click at [172, 231] on button "Journeys" at bounding box center [193, 221] width 257 height 32
